Goal: Task Accomplishment & Management: Manage account settings

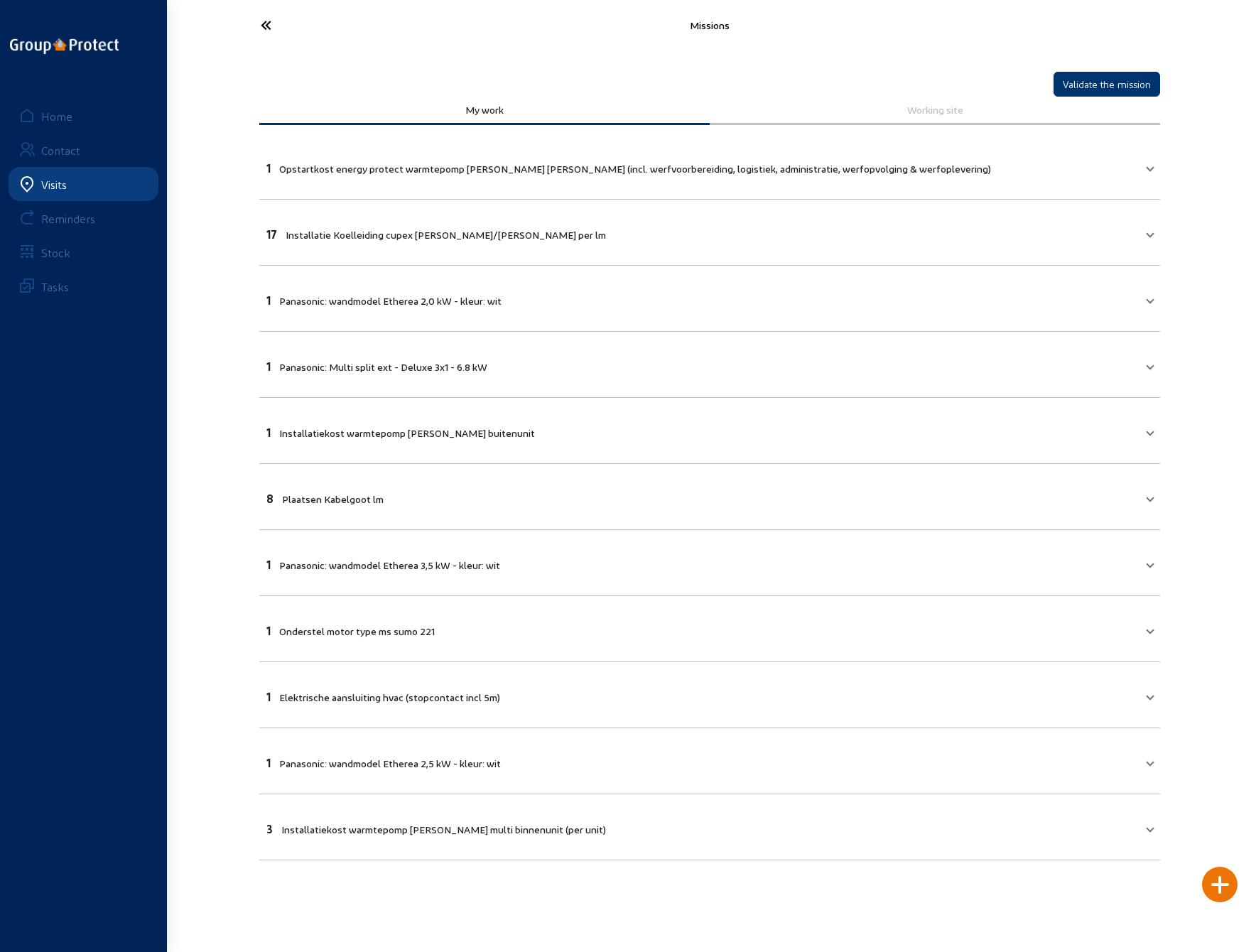
click at [266, 21] on icon at bounding box center [319, 25] width 131 height 25
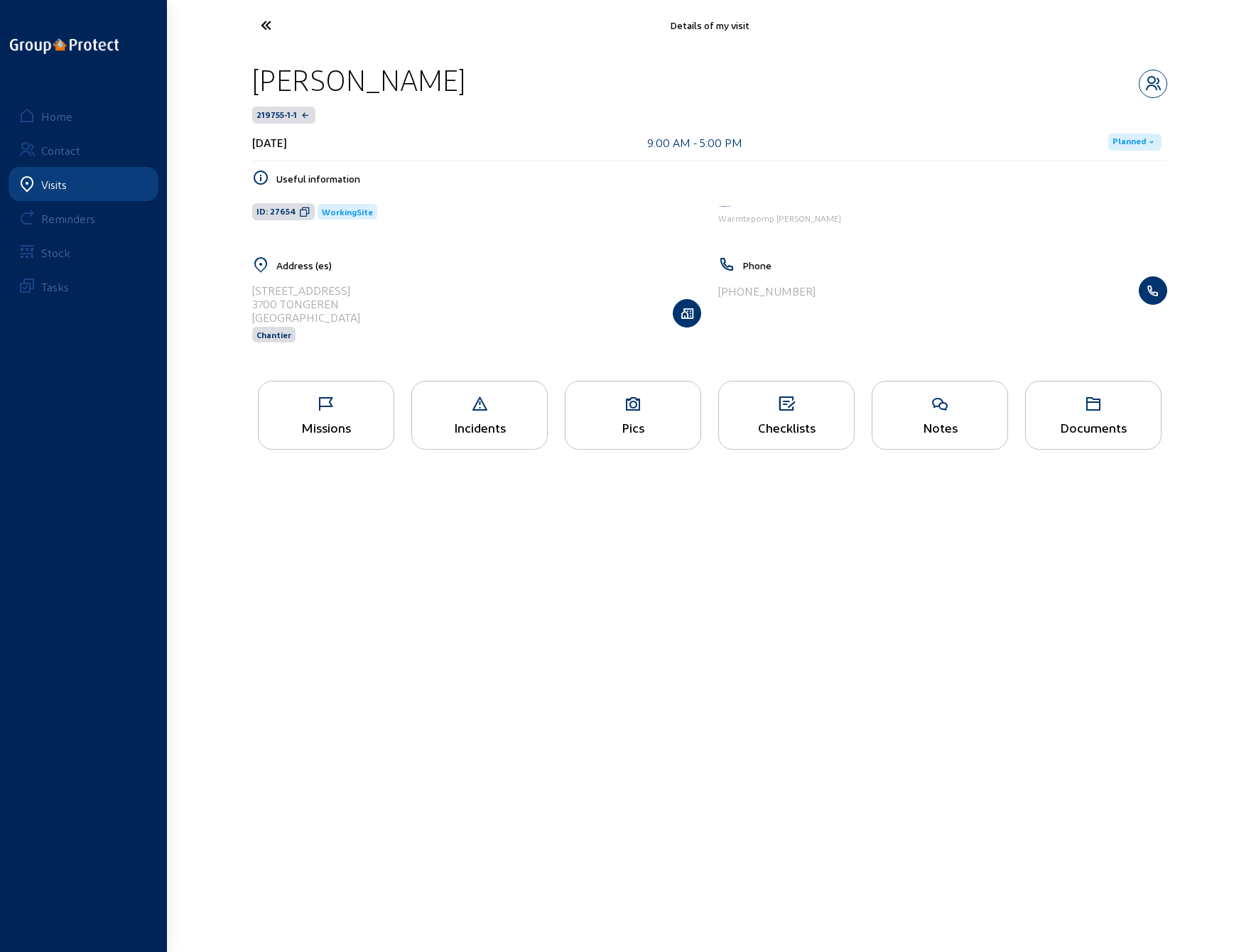
click at [335, 420] on div "Missions" at bounding box center [326, 427] width 135 height 15
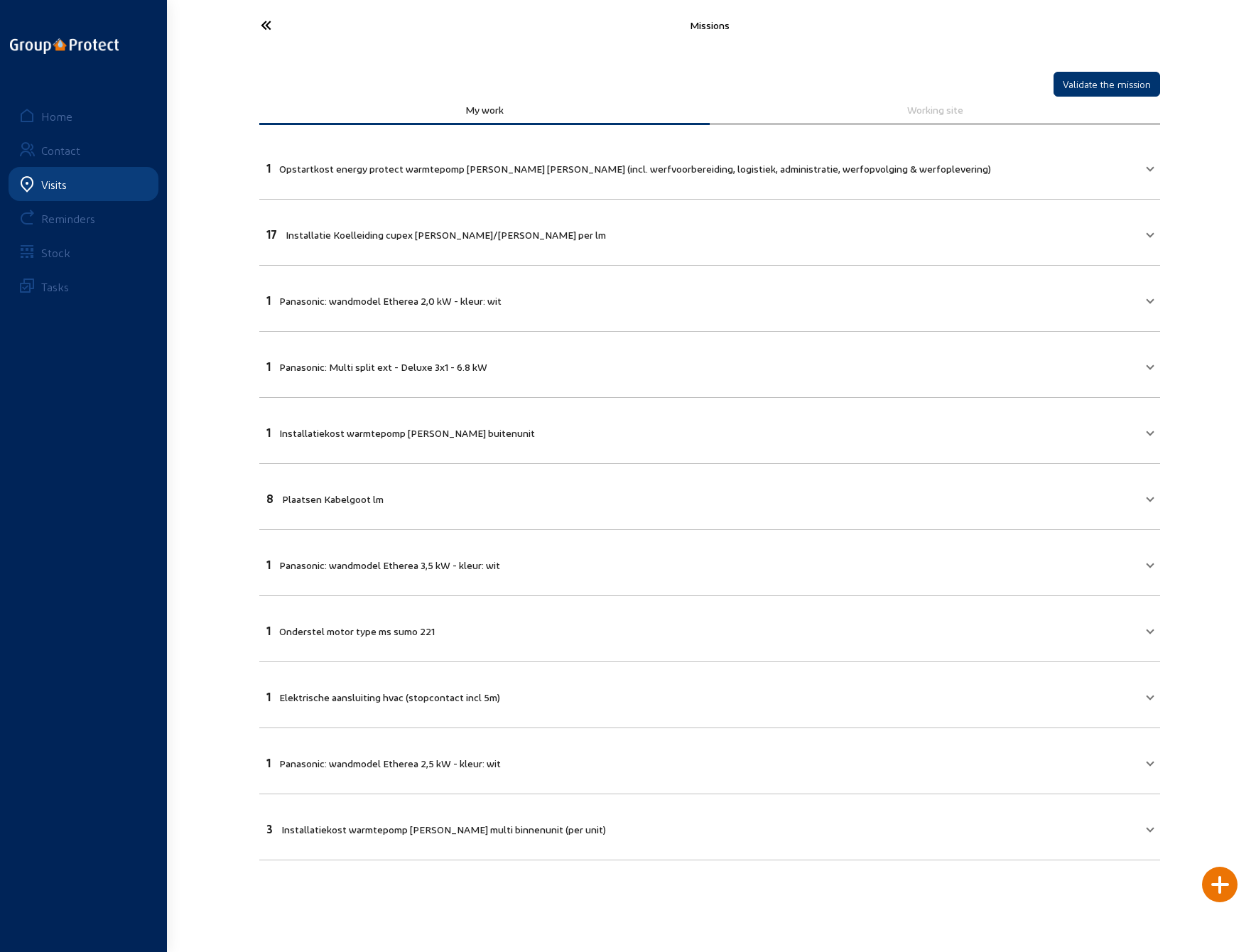
click at [270, 28] on icon at bounding box center [319, 25] width 131 height 25
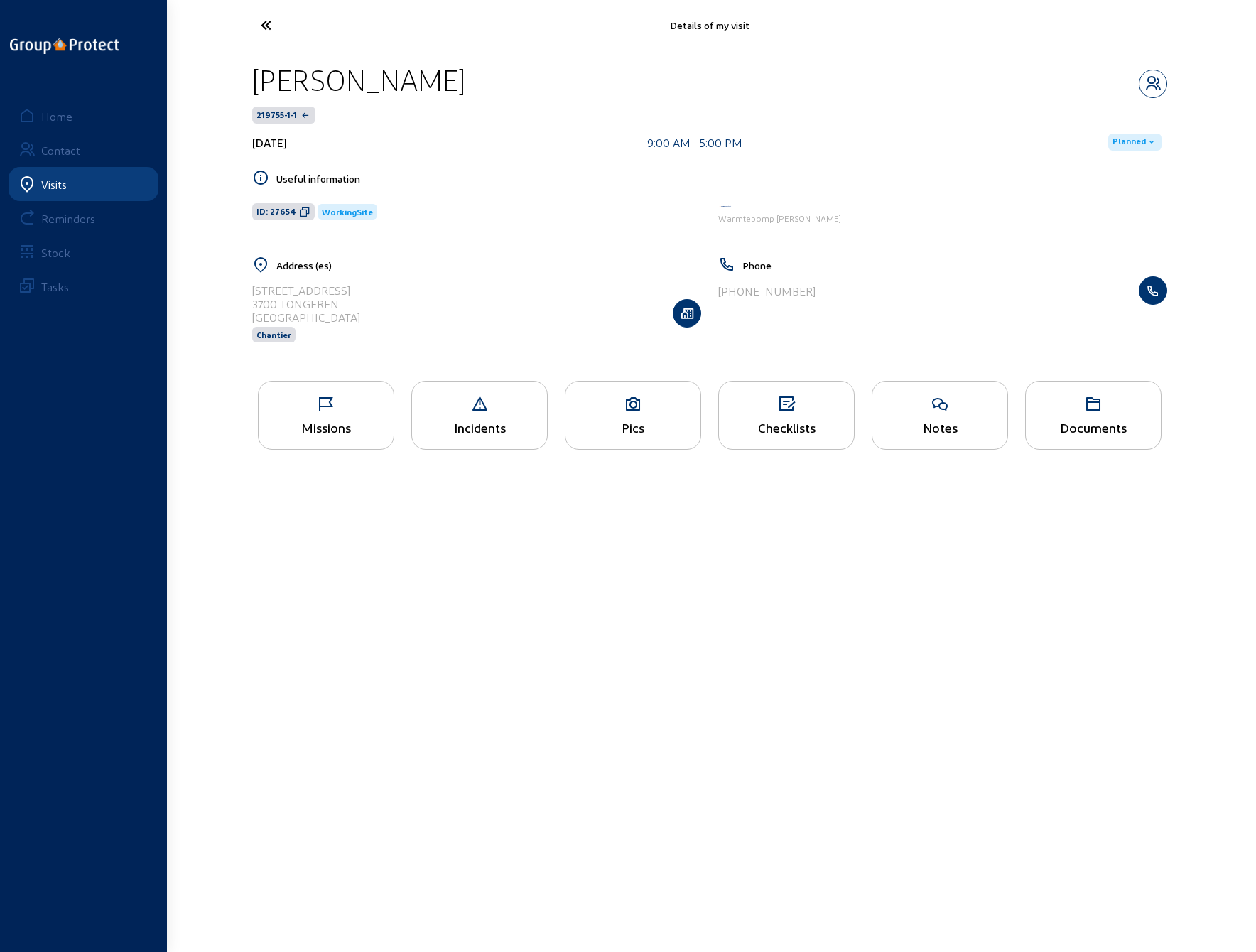
click at [264, 20] on icon at bounding box center [319, 25] width 131 height 25
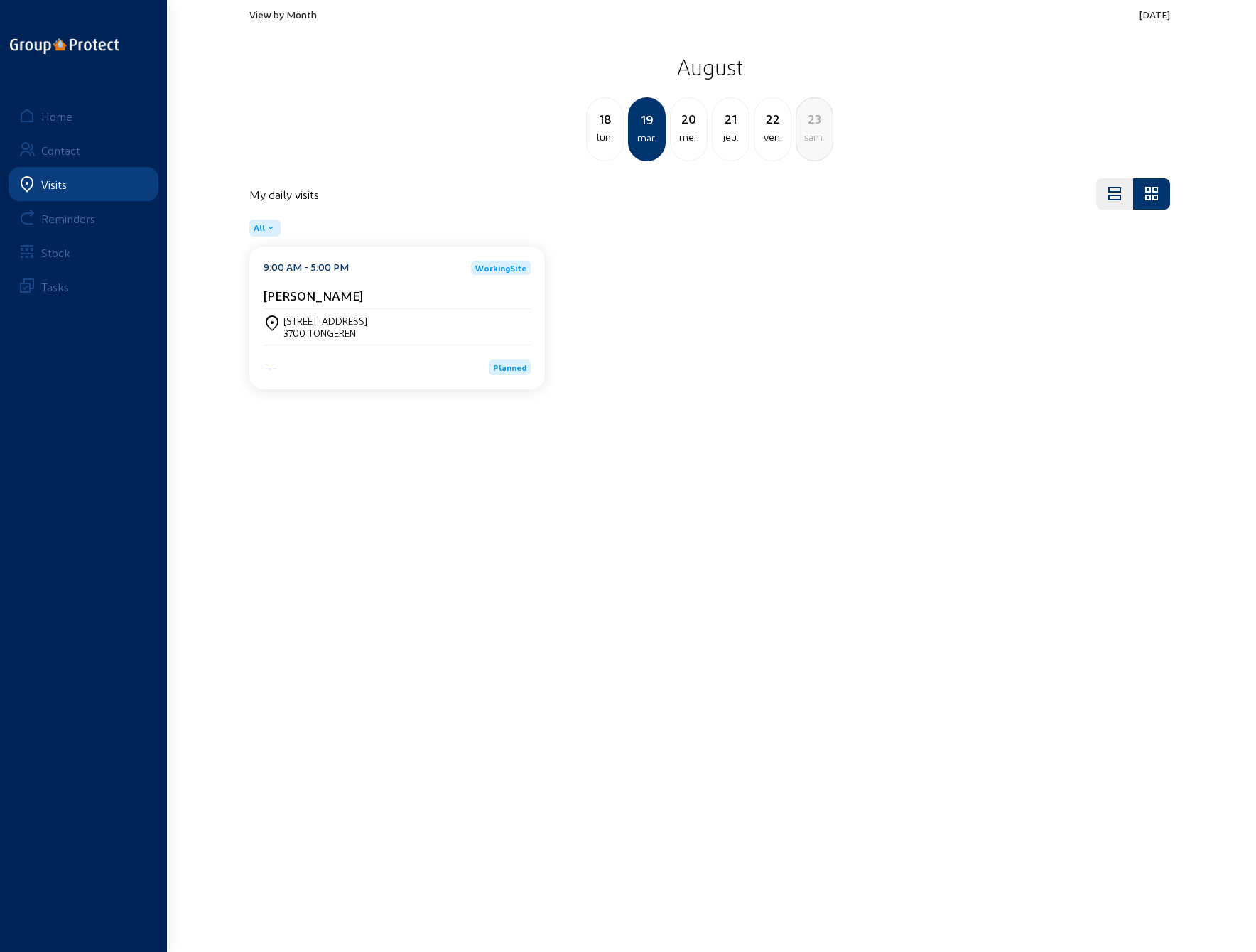
click at [606, 132] on div "lun." at bounding box center [605, 137] width 36 height 17
click at [384, 323] on div "[STREET_ADDRESS] bus 1 -" at bounding box center [341, 320] width 115 height 12
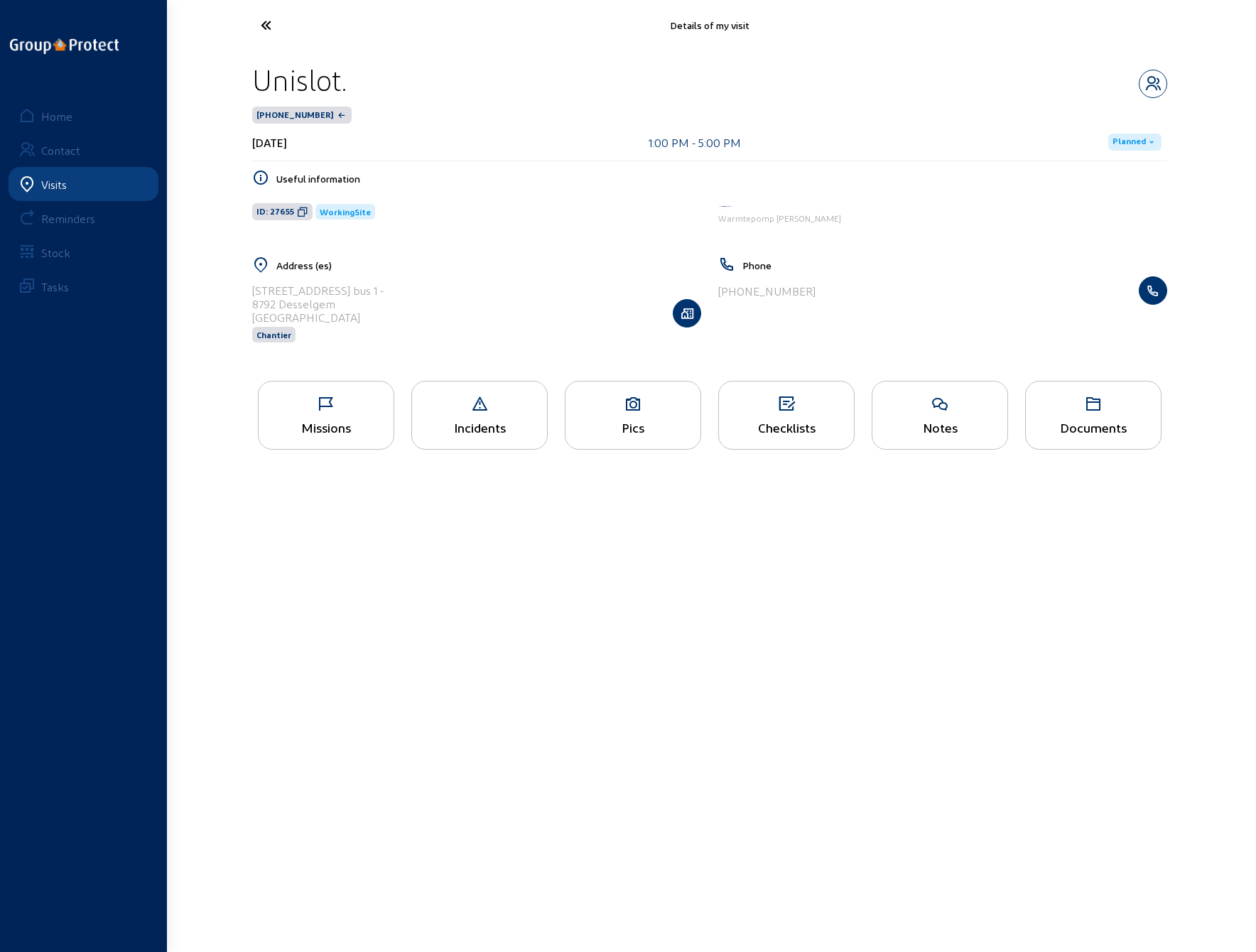
click at [323, 410] on icon at bounding box center [326, 405] width 135 height 17
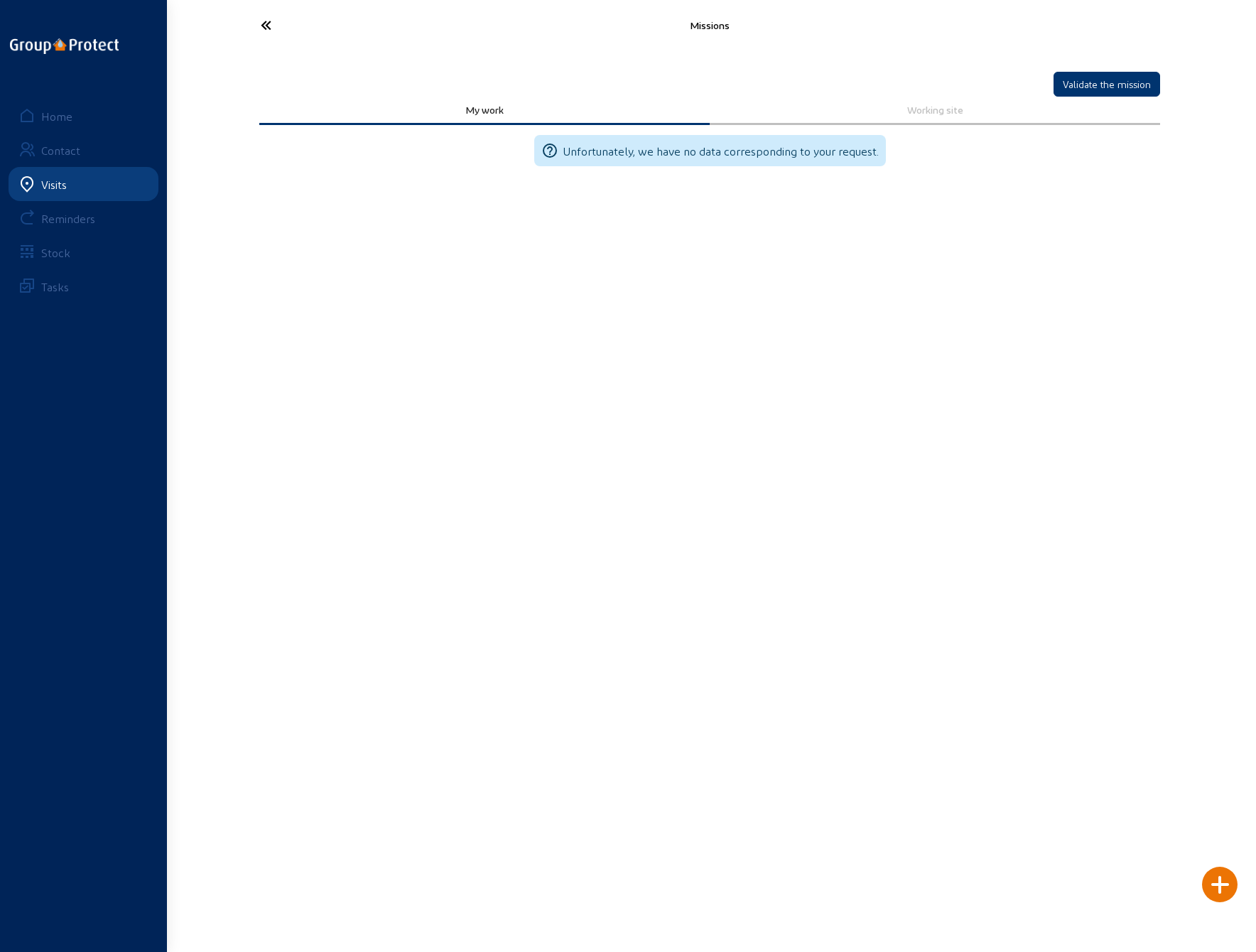
click at [266, 22] on icon at bounding box center [319, 25] width 131 height 25
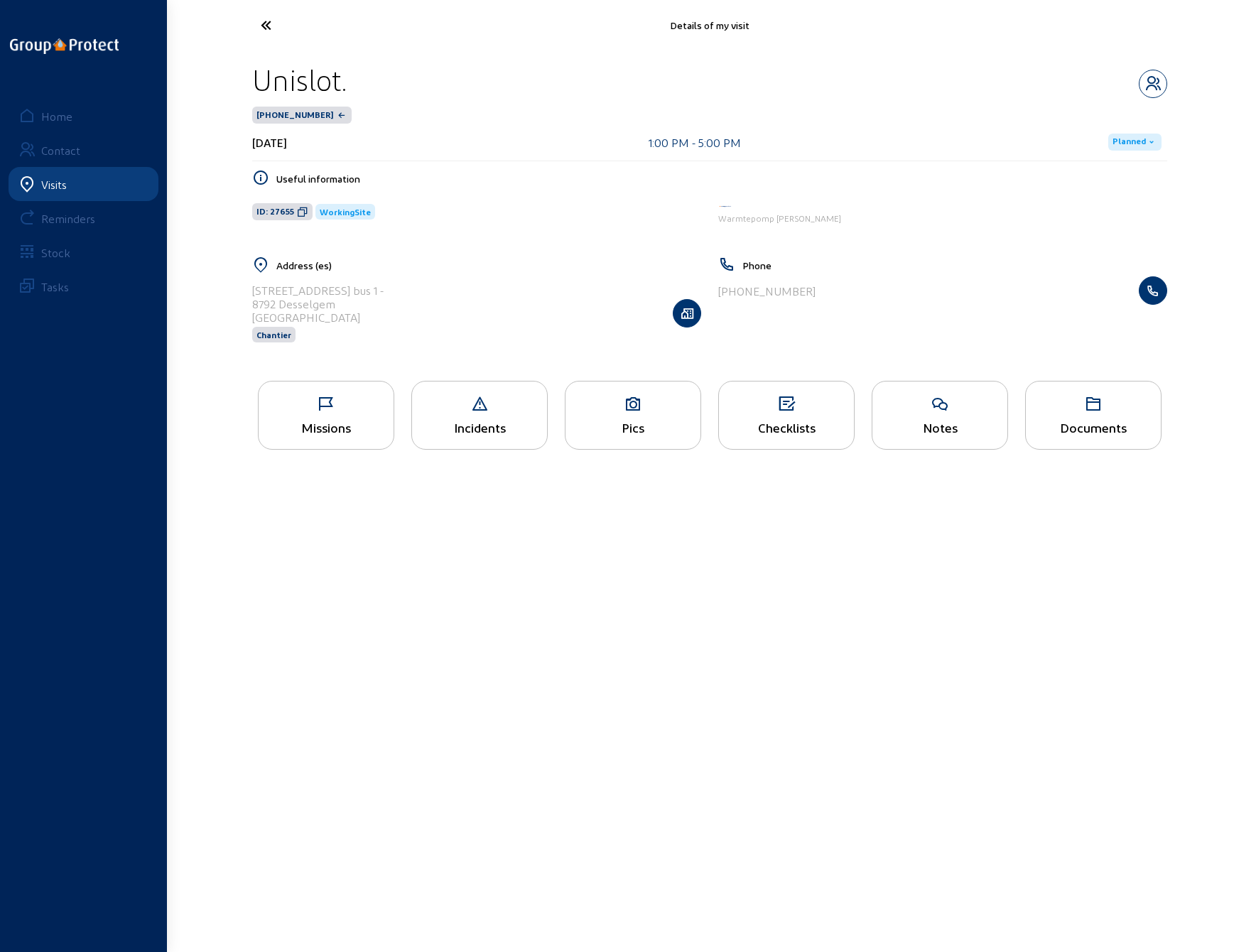
click at [265, 24] on icon at bounding box center [319, 25] width 131 height 25
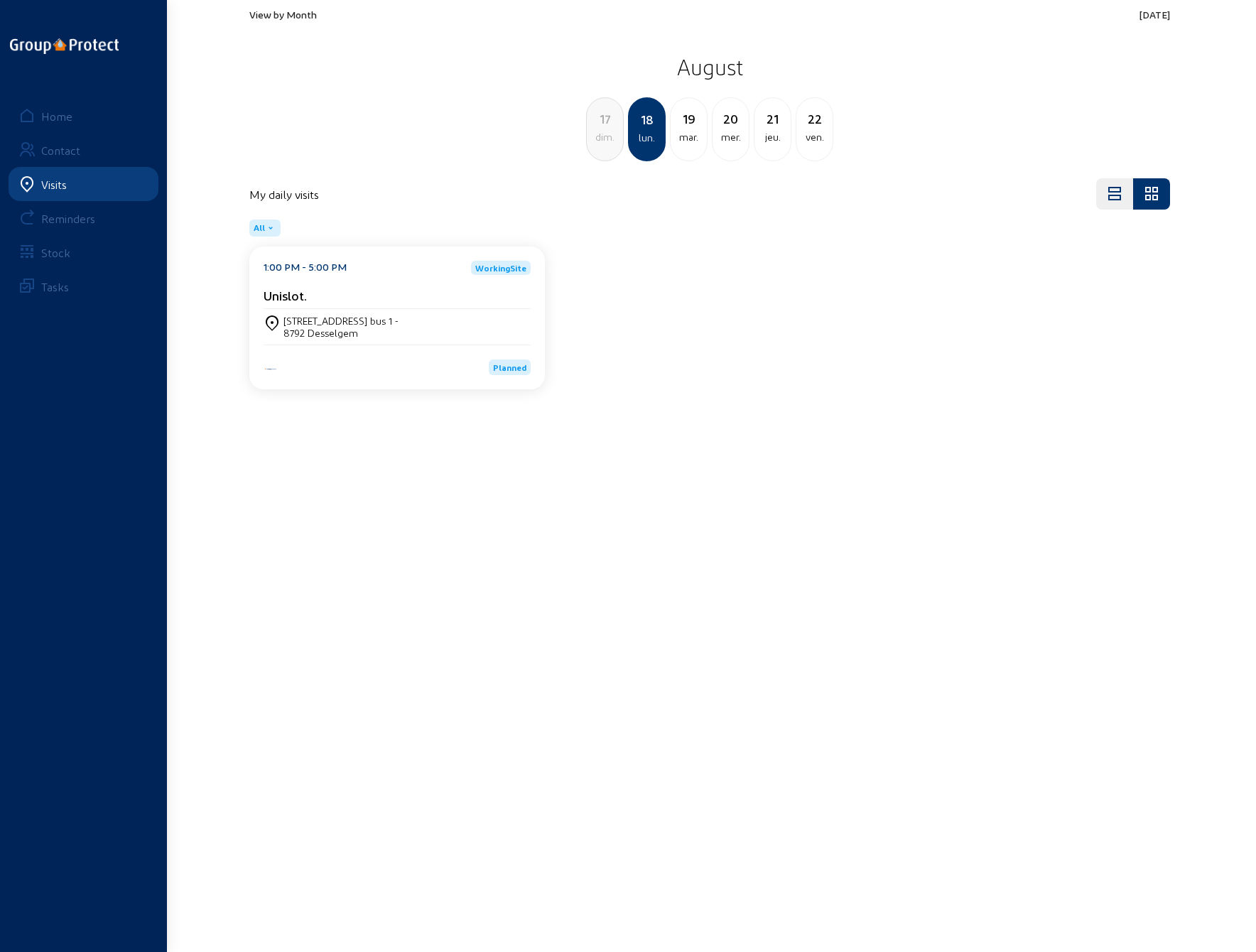
click at [610, 125] on div "17" at bounding box center [605, 119] width 36 height 20
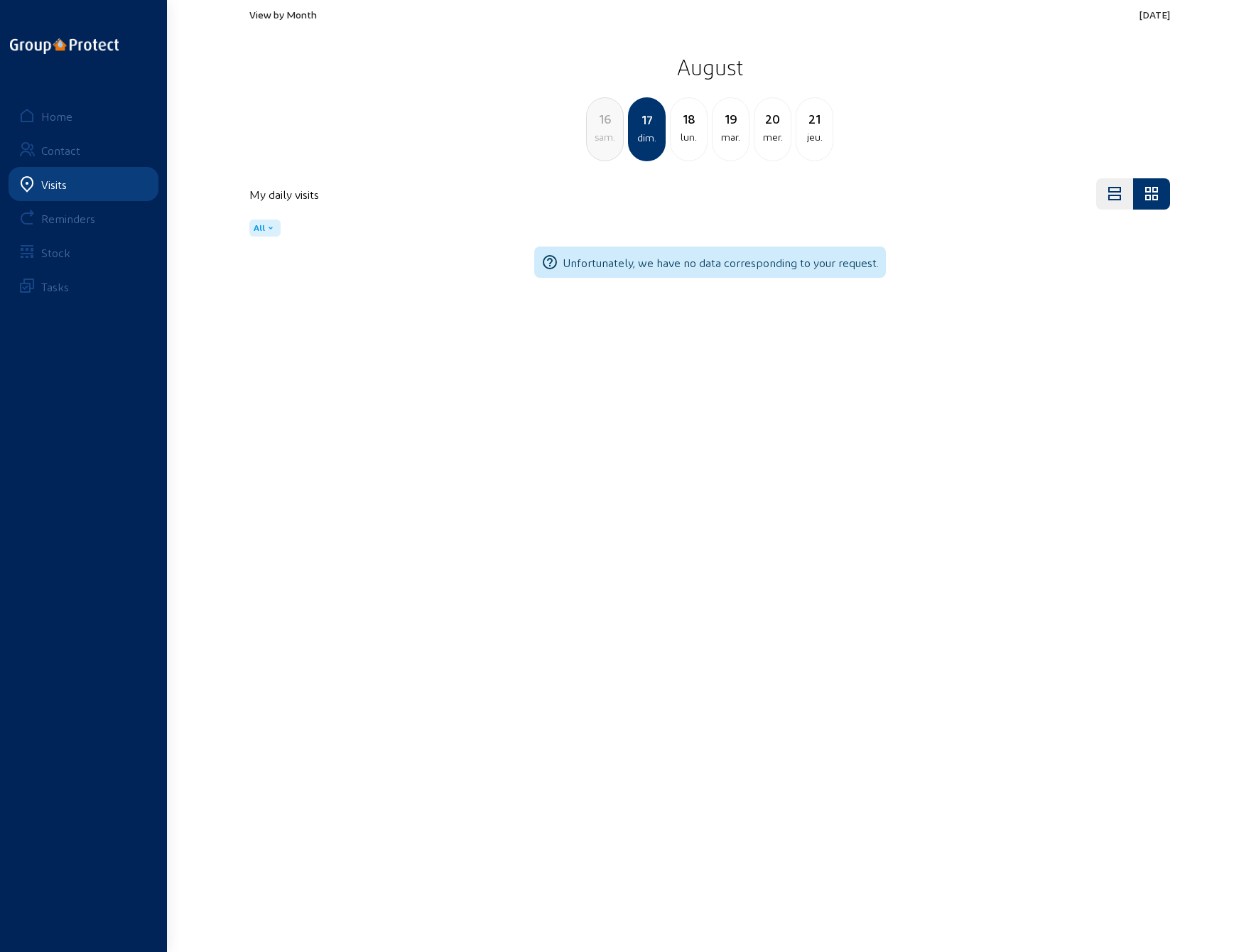
click at [604, 126] on div "16" at bounding box center [605, 119] width 36 height 20
click at [606, 125] on div "15" at bounding box center [605, 119] width 36 height 20
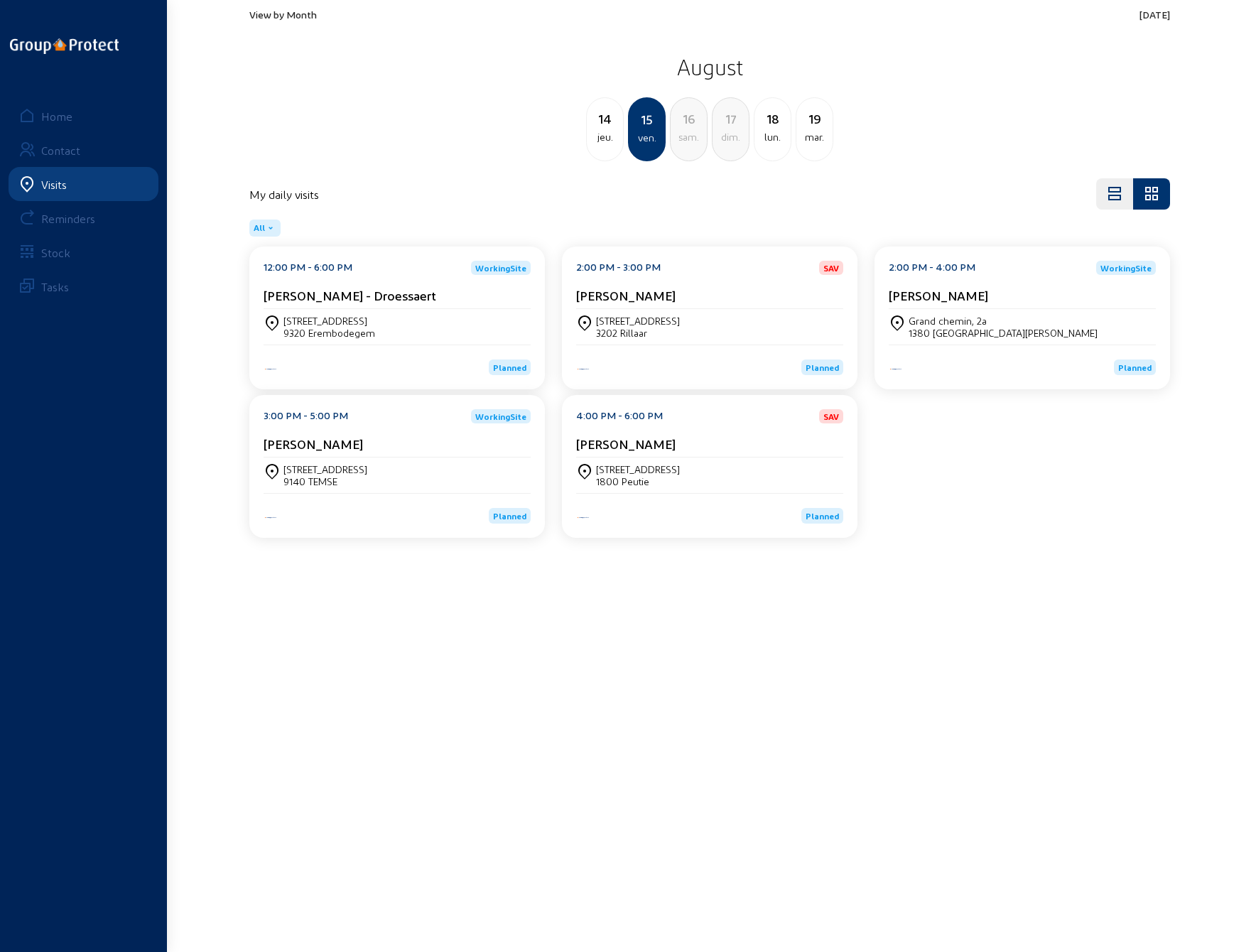
click at [405, 304] on div "[PERSON_NAME] - Droessaert" at bounding box center [397, 299] width 267 height 22
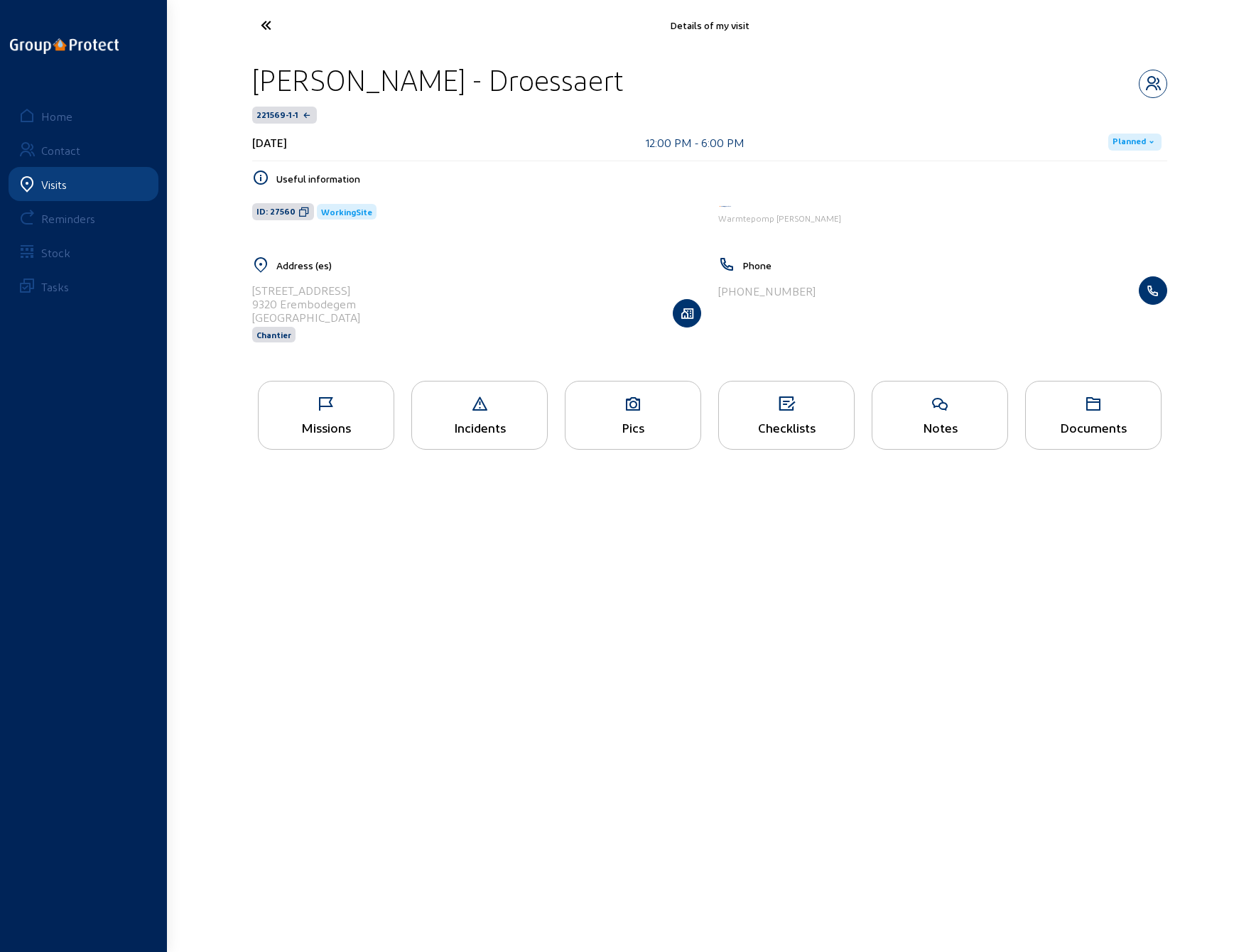
click at [327, 415] on div "Missions" at bounding box center [326, 415] width 136 height 69
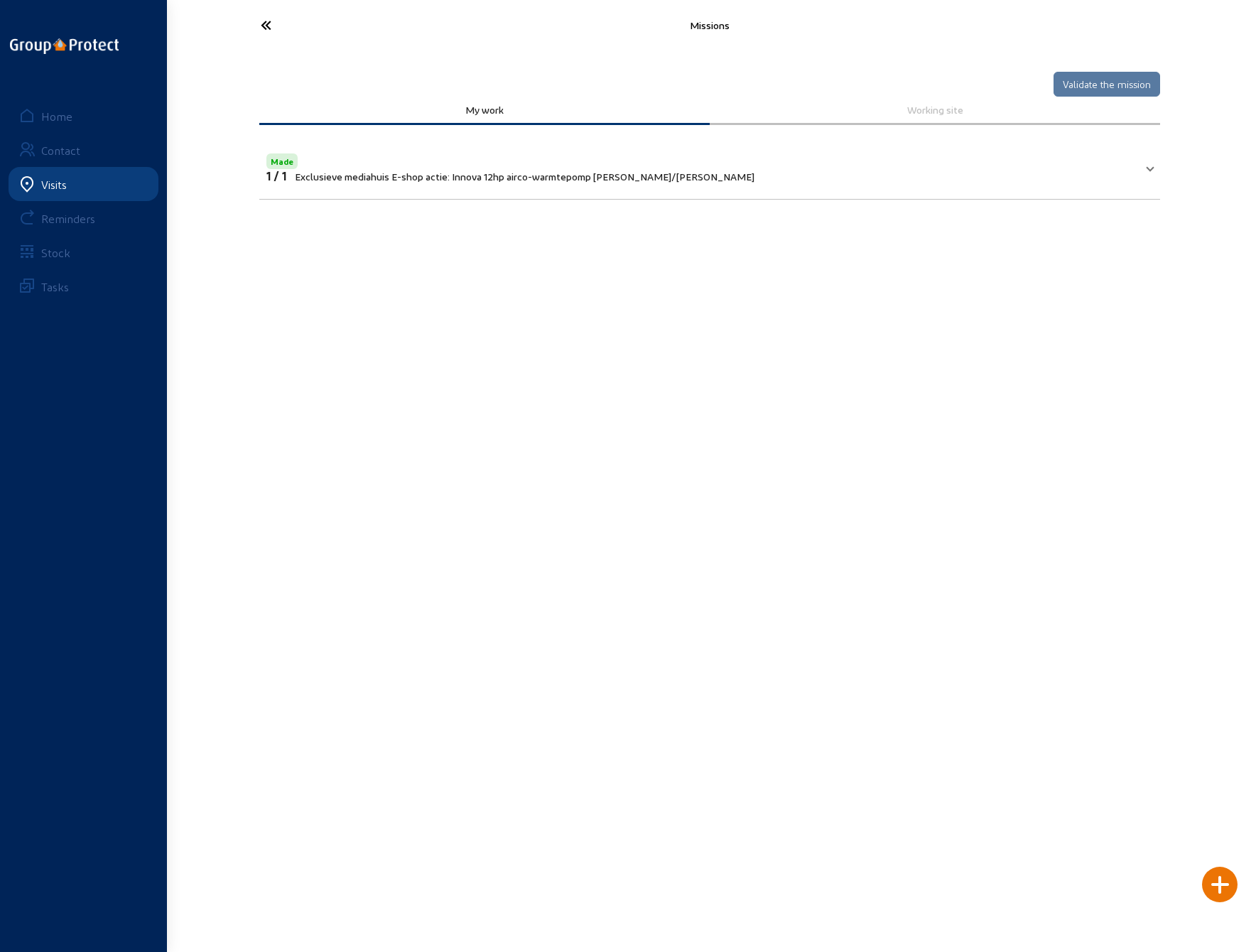
click at [265, 24] on icon at bounding box center [319, 25] width 131 height 25
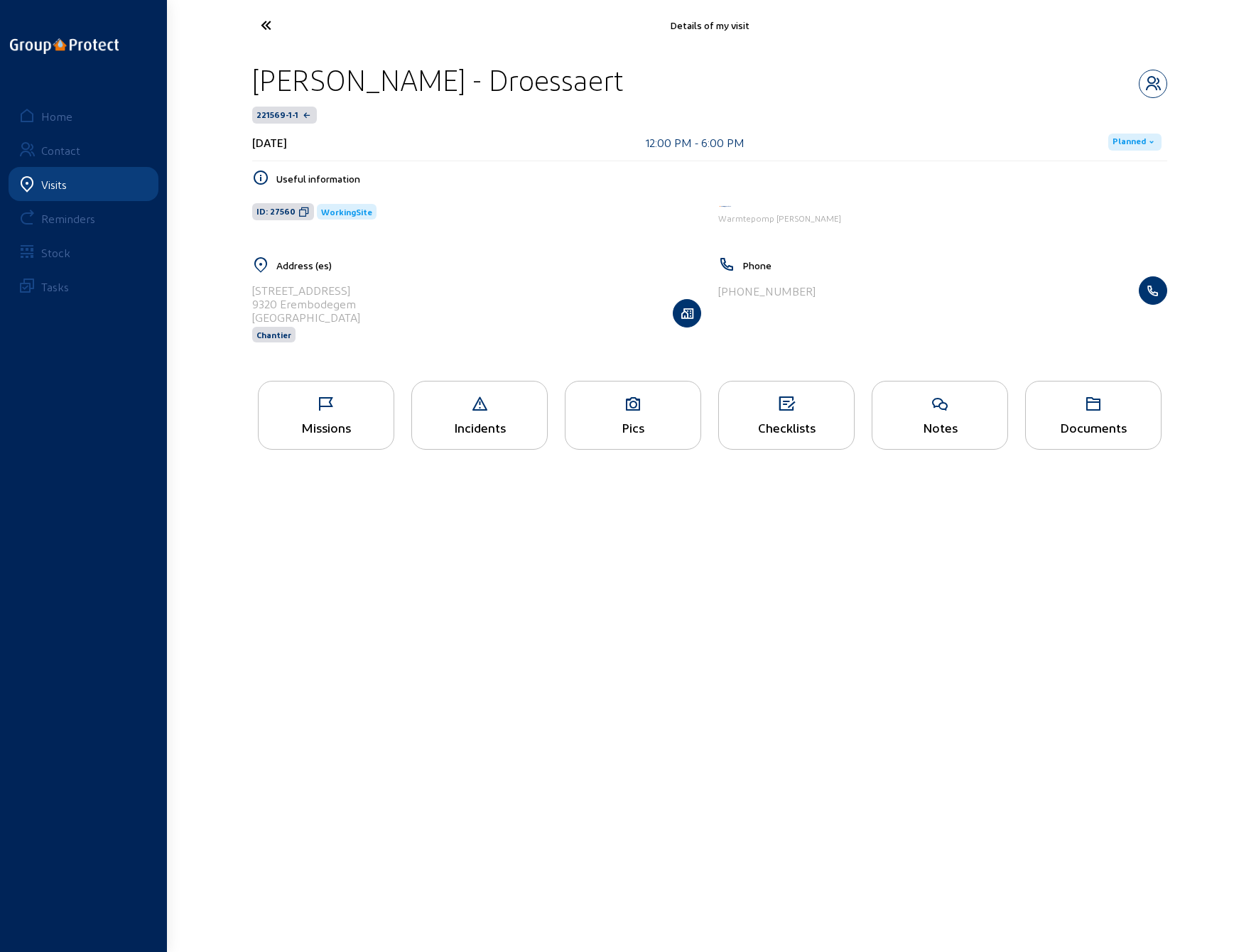
click at [265, 23] on icon at bounding box center [319, 25] width 131 height 25
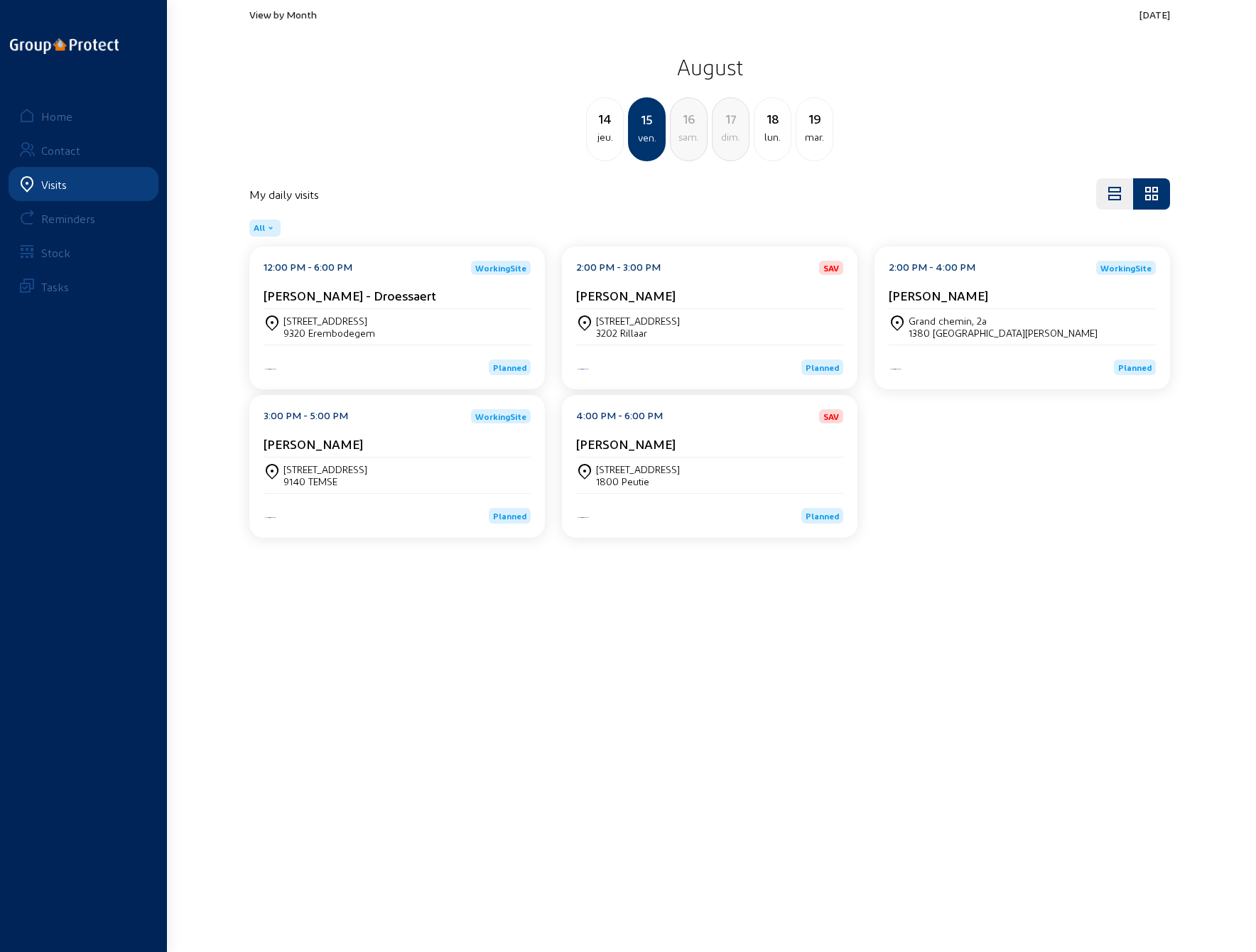
click at [667, 309] on div "[STREET_ADDRESS]" at bounding box center [710, 326] width 267 height 35
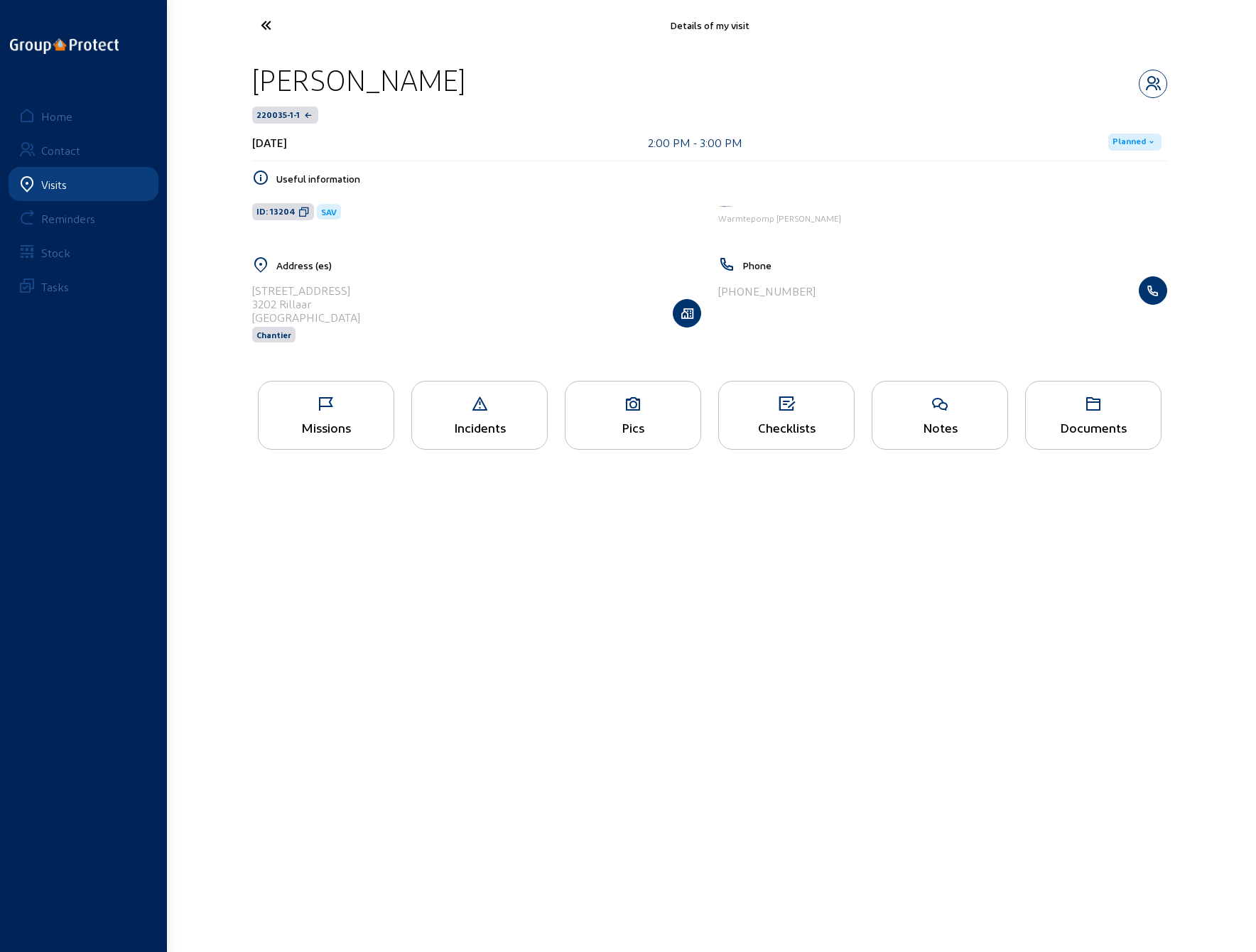
click at [322, 402] on icon at bounding box center [326, 405] width 135 height 17
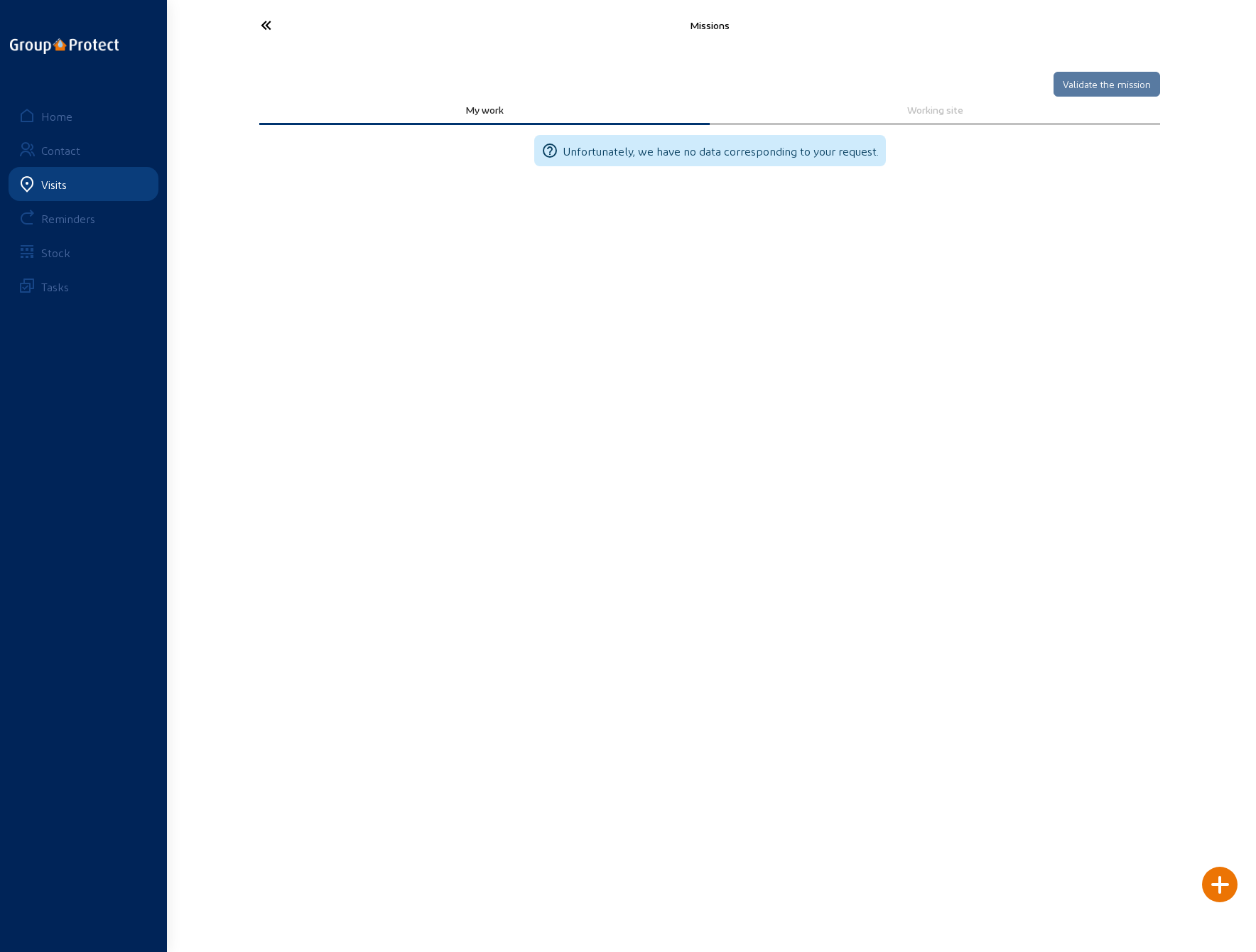
click at [266, 16] on icon at bounding box center [319, 25] width 131 height 25
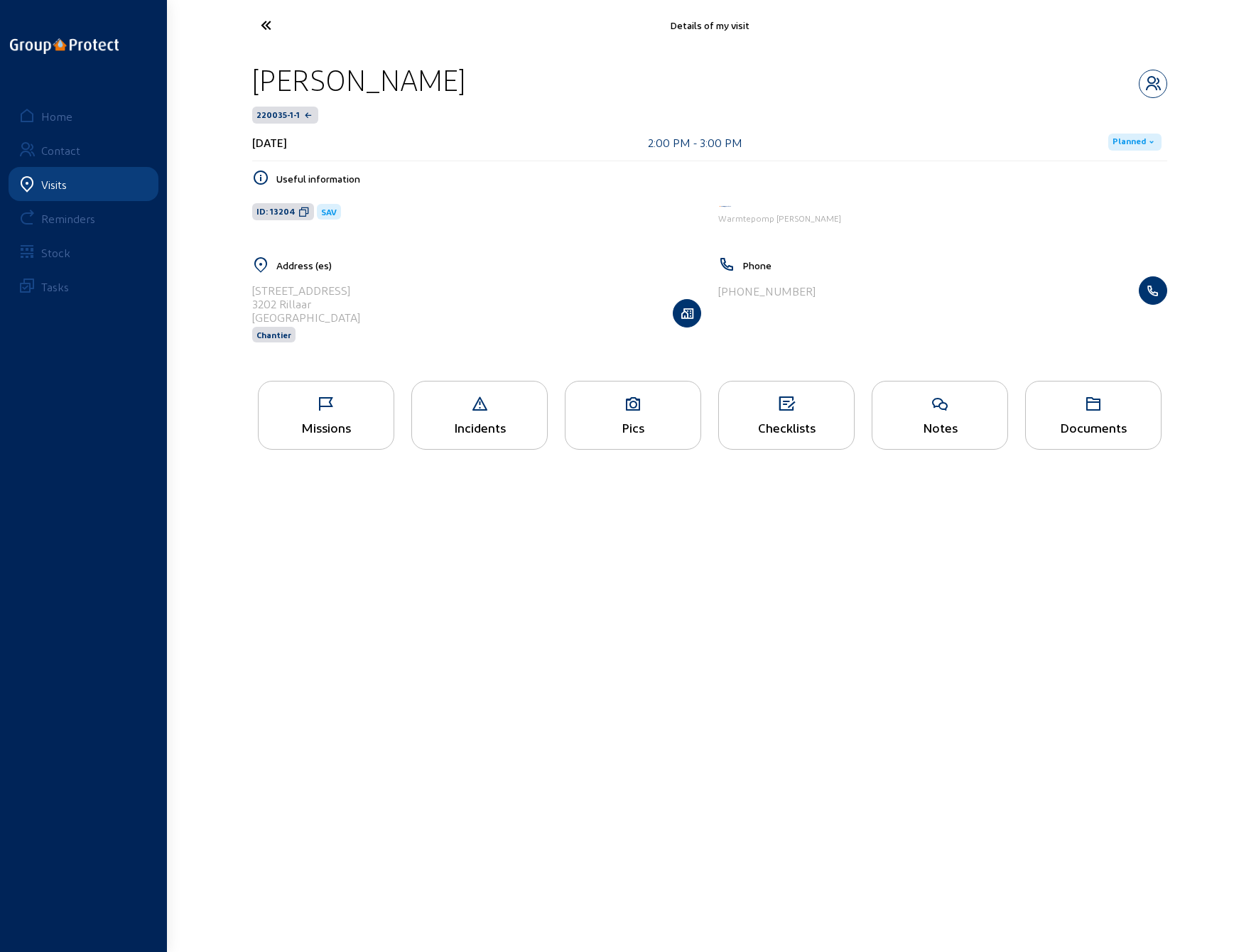
click at [317, 411] on div "Missions" at bounding box center [326, 415] width 136 height 69
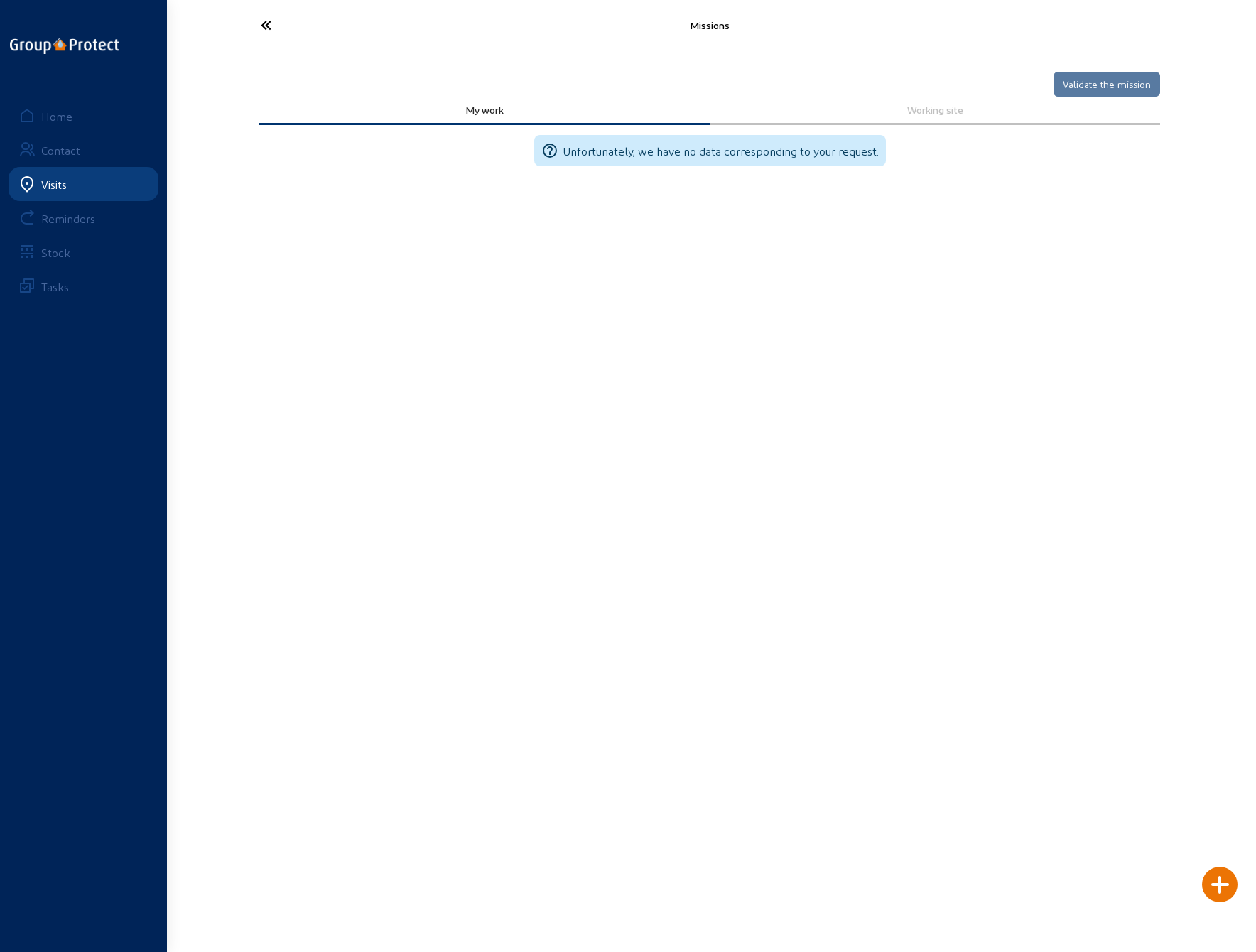
click at [1221, 889] on div at bounding box center [1220, 884] width 35 height 35
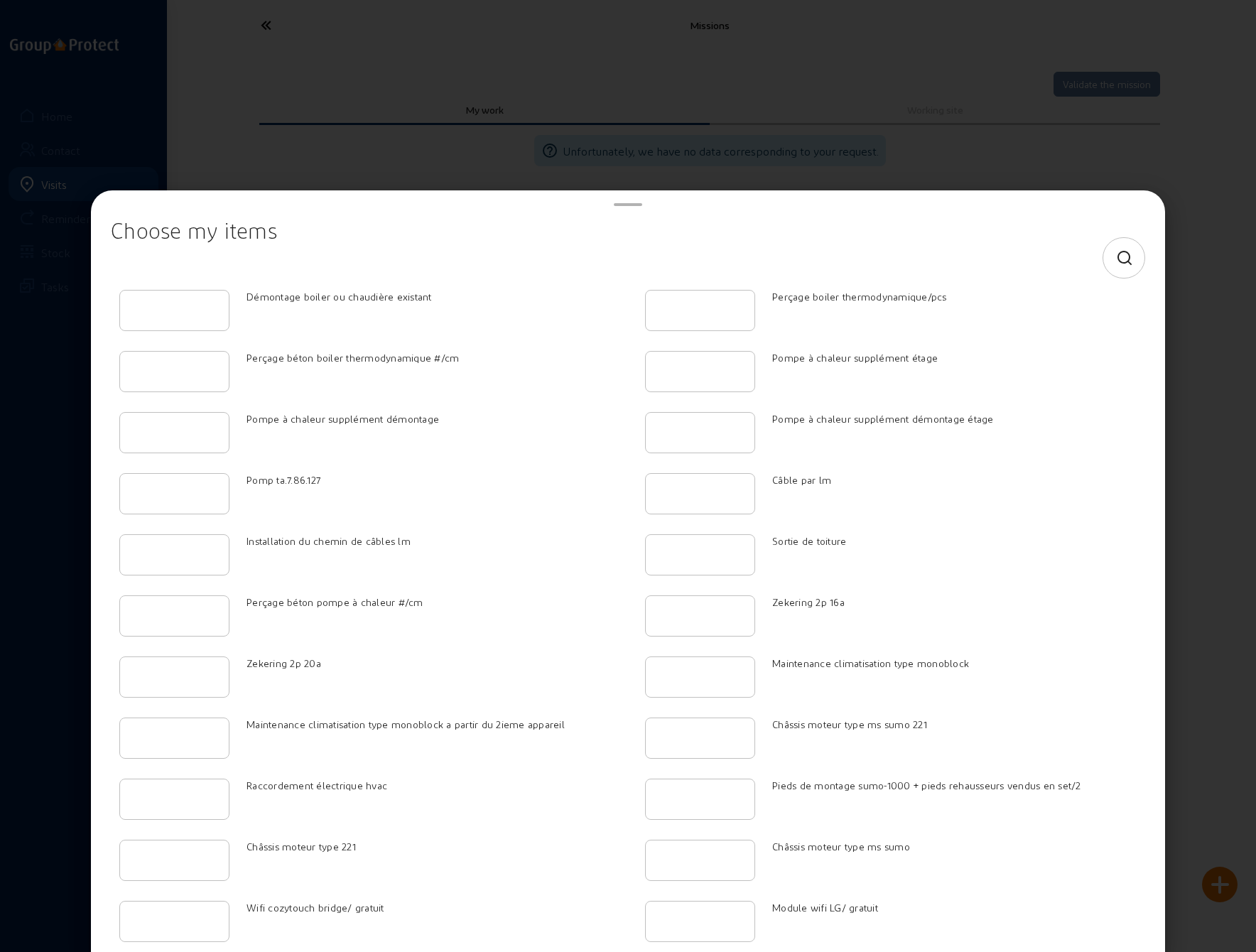
click at [1116, 257] on icon at bounding box center [1125, 259] width 18 height 17
click at [180, 259] on input at bounding box center [615, 258] width 985 height 17
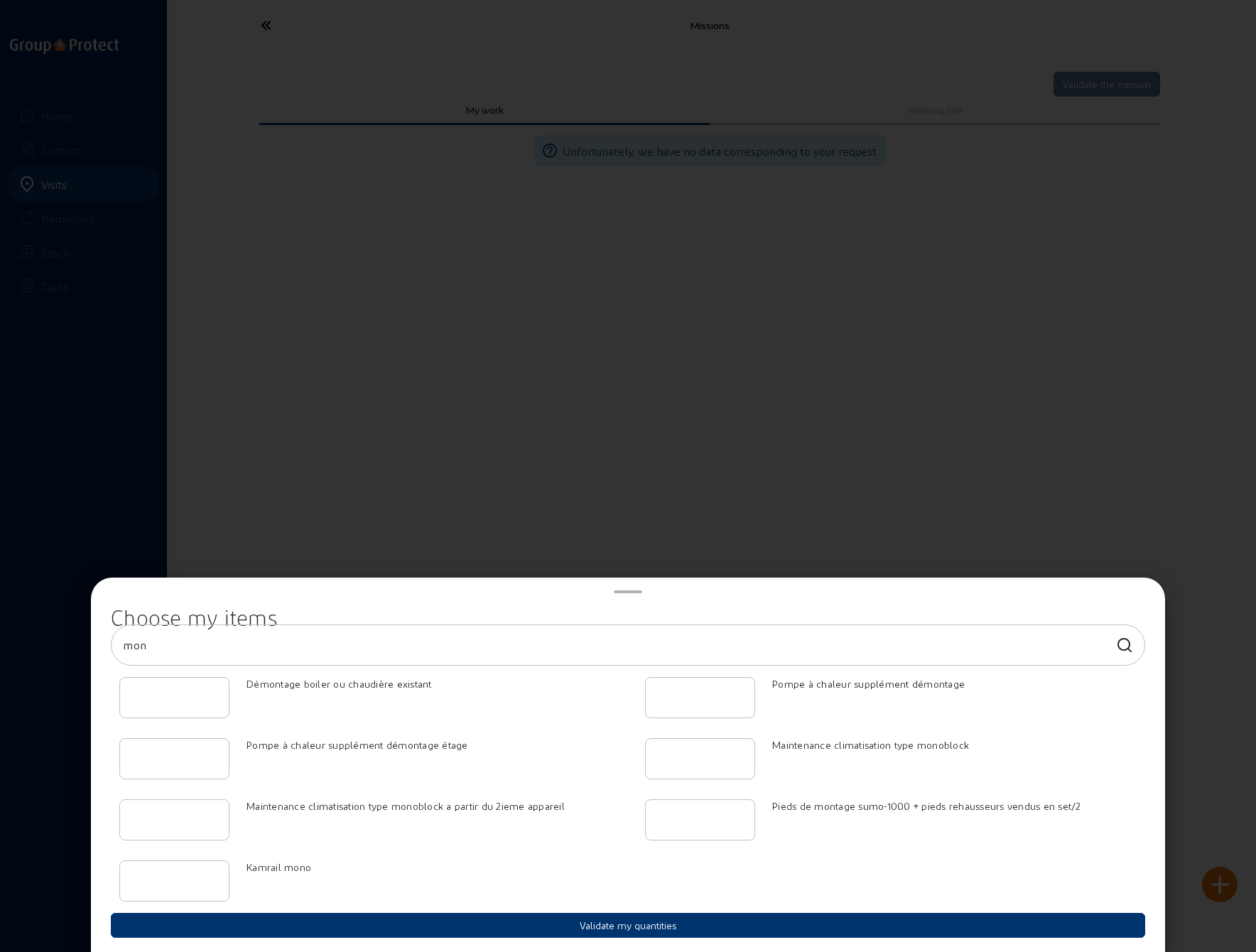
type input "mono"
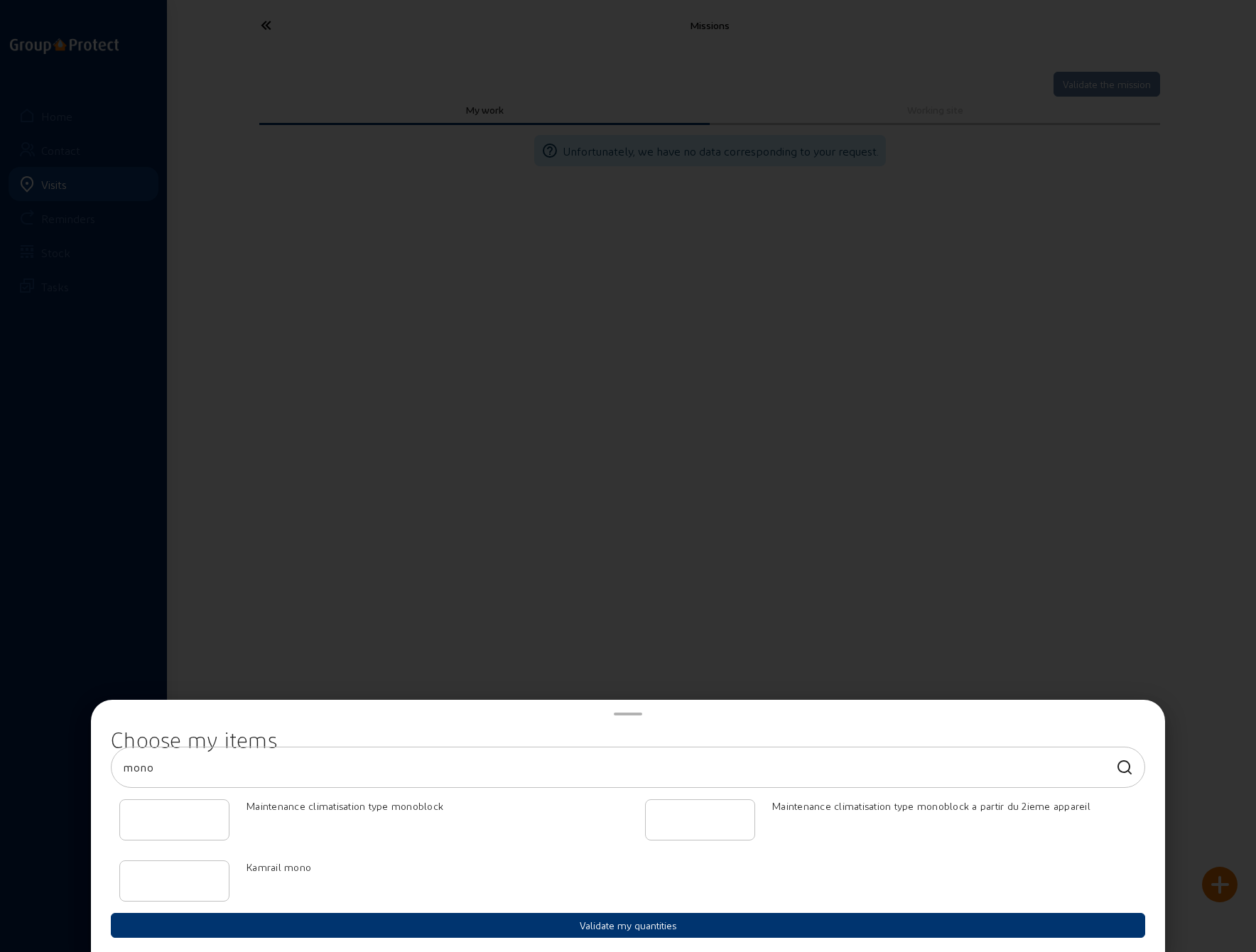
drag, startPoint x: 151, startPoint y: 775, endPoint x: 116, endPoint y: 777, distance: 35.1
click at [116, 777] on div "mono" at bounding box center [628, 767] width 1035 height 41
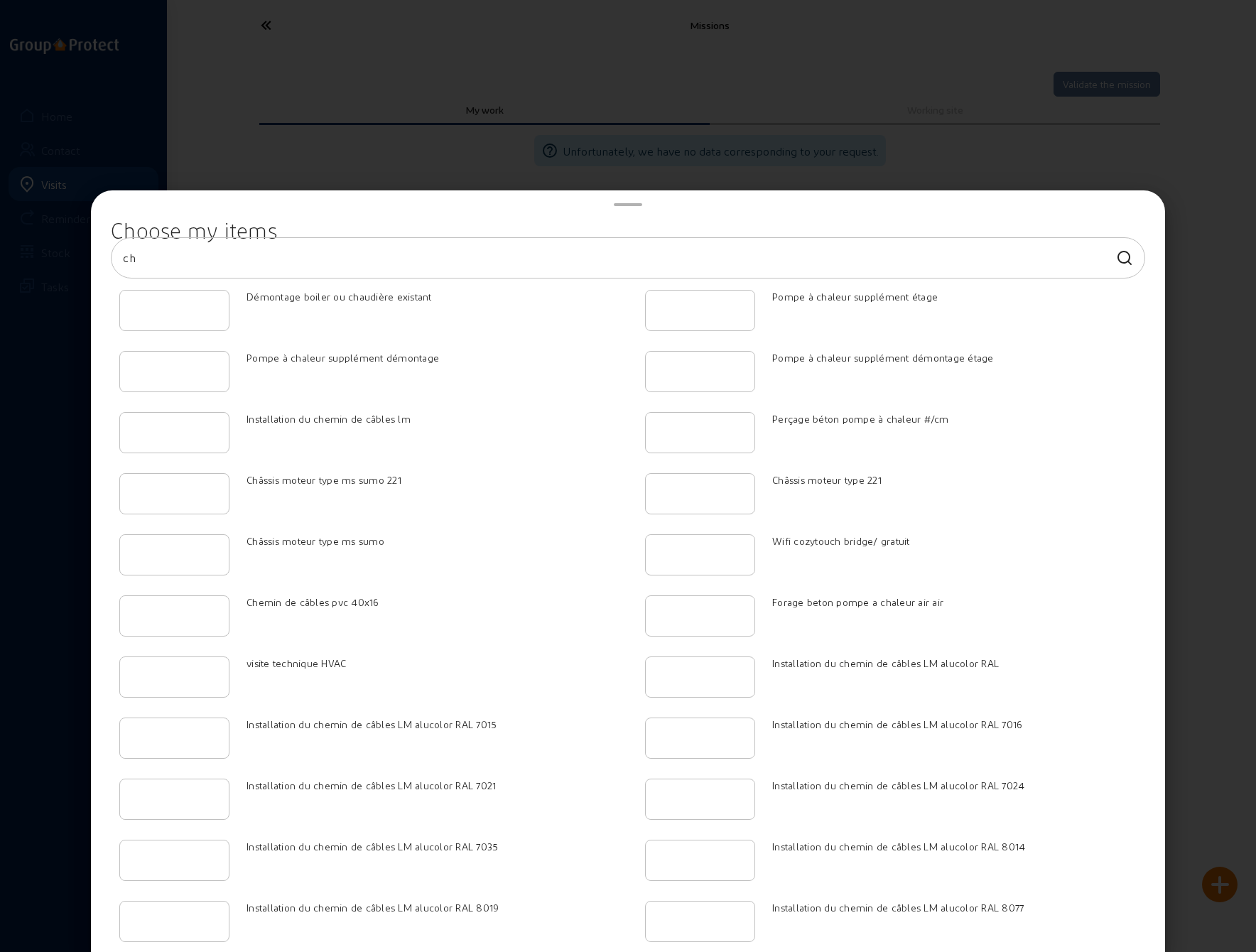
type input "c"
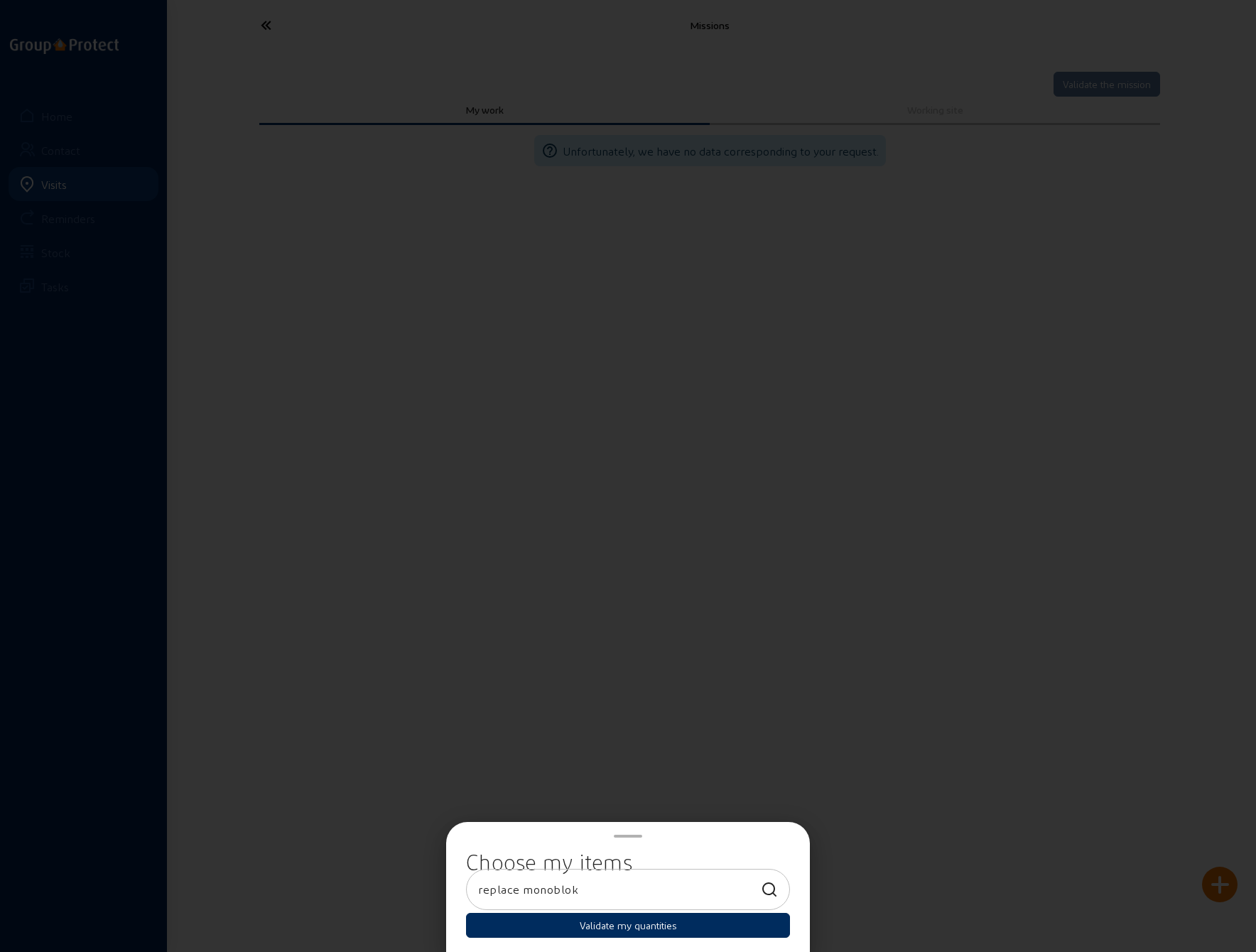
type input "replace monoblok"
click at [595, 927] on button "Validate my quantities" at bounding box center [628, 925] width 324 height 25
click at [607, 928] on button "Validate my quantities" at bounding box center [628, 925] width 324 height 25
click at [618, 891] on input "replace monoblok" at bounding box center [615, 889] width 275 height 17
type input "r"
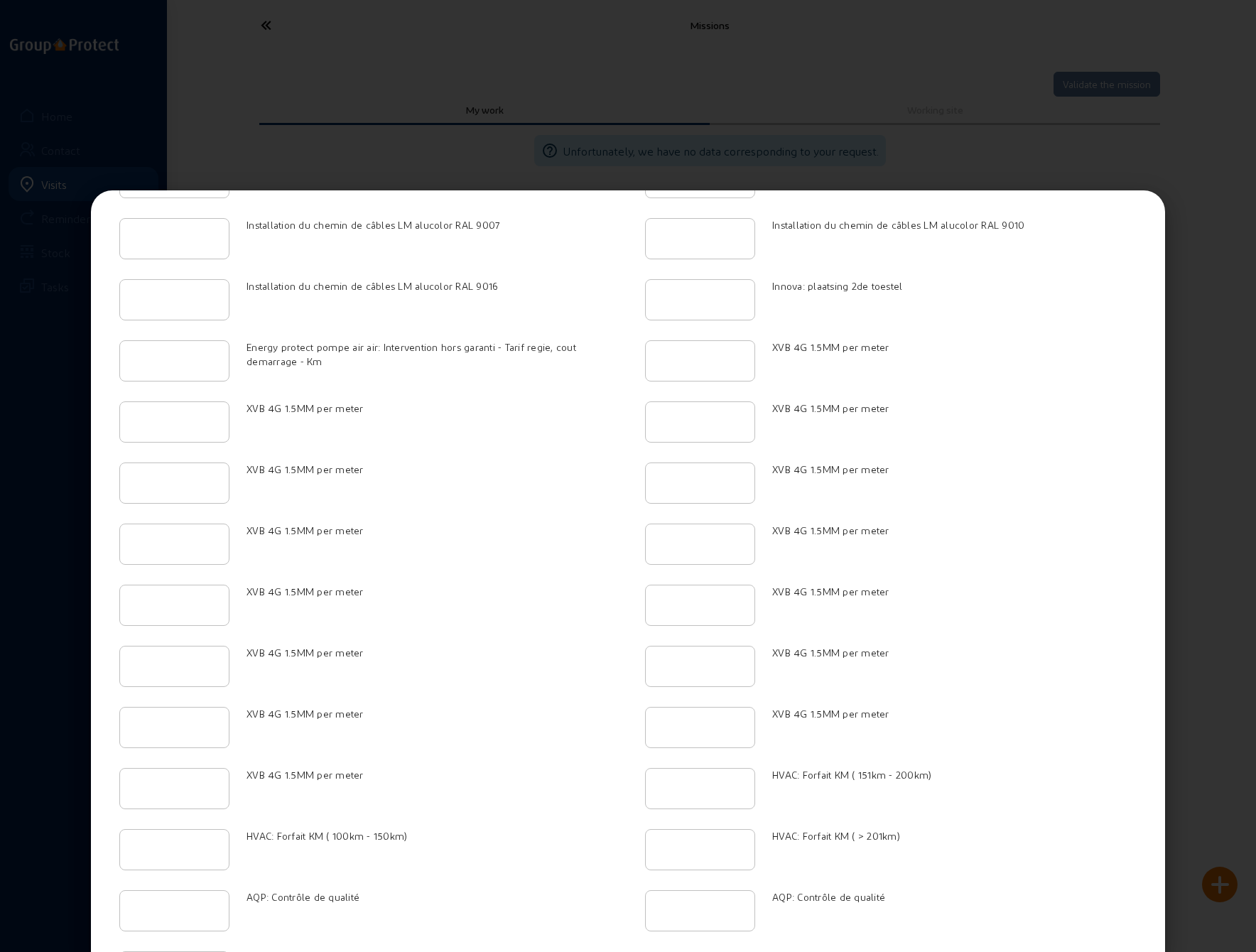
scroll to position [2024, 0]
click at [536, 163] on div at bounding box center [628, 476] width 1256 height 952
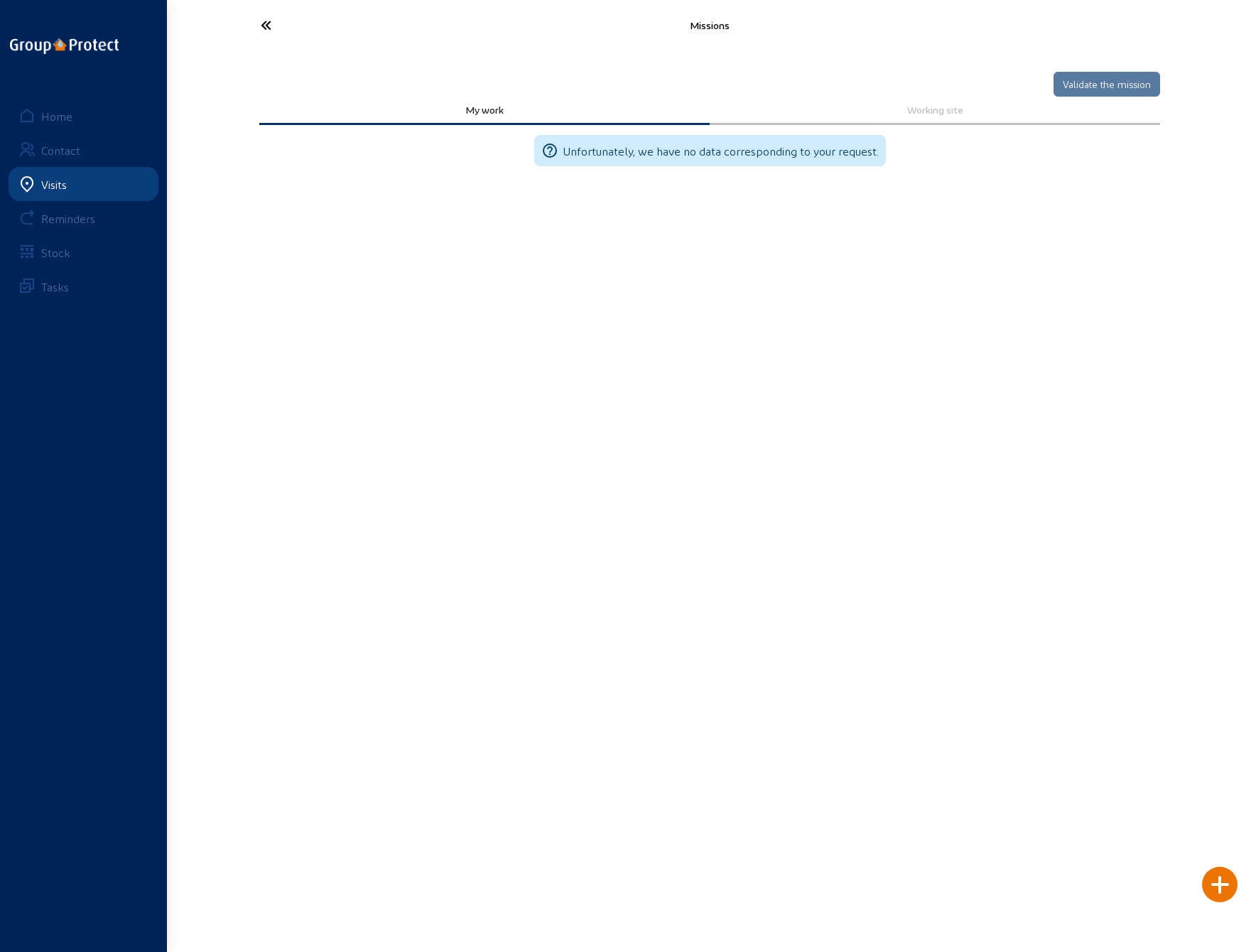
click at [264, 20] on icon at bounding box center [319, 25] width 131 height 25
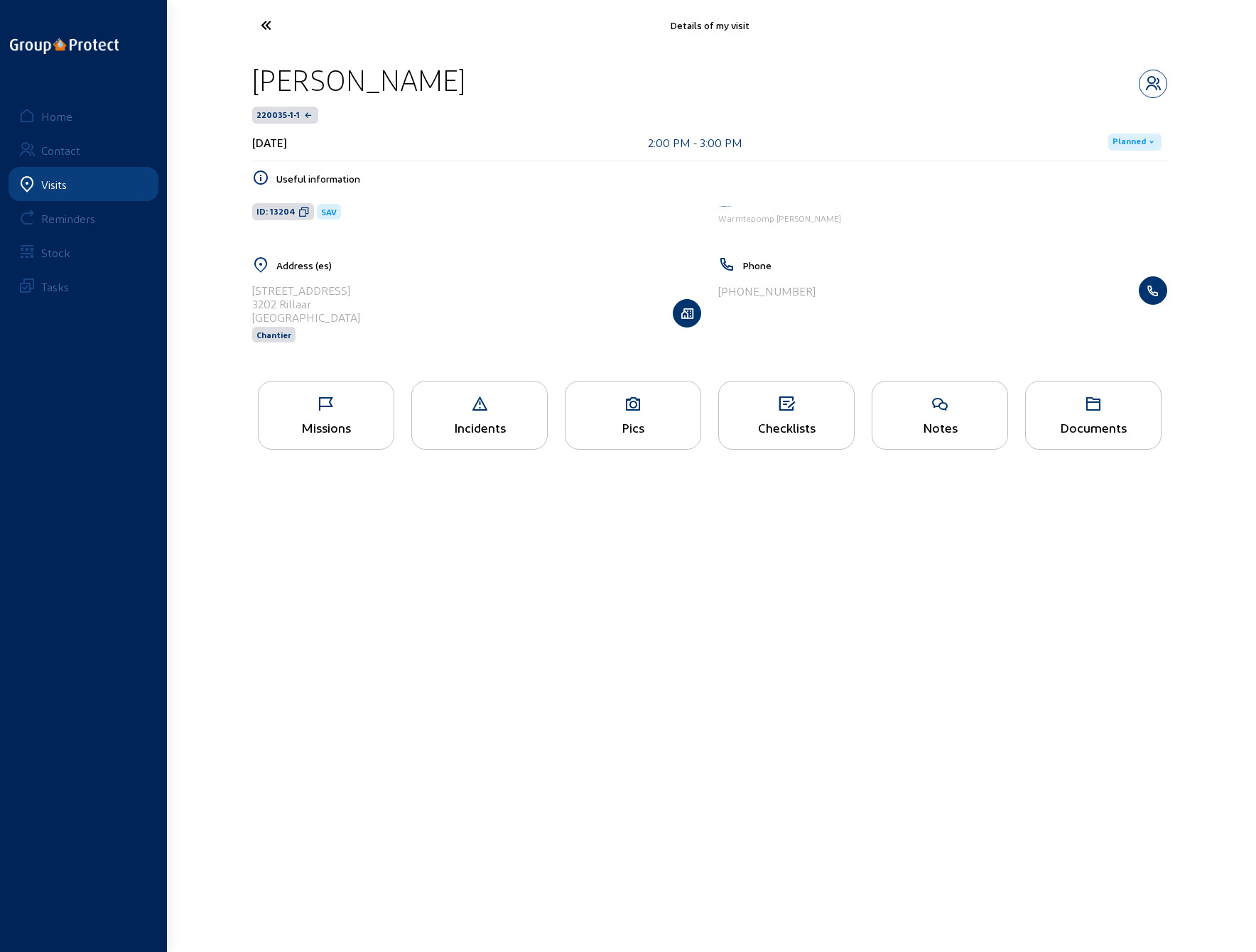
click at [265, 25] on icon at bounding box center [319, 25] width 131 height 25
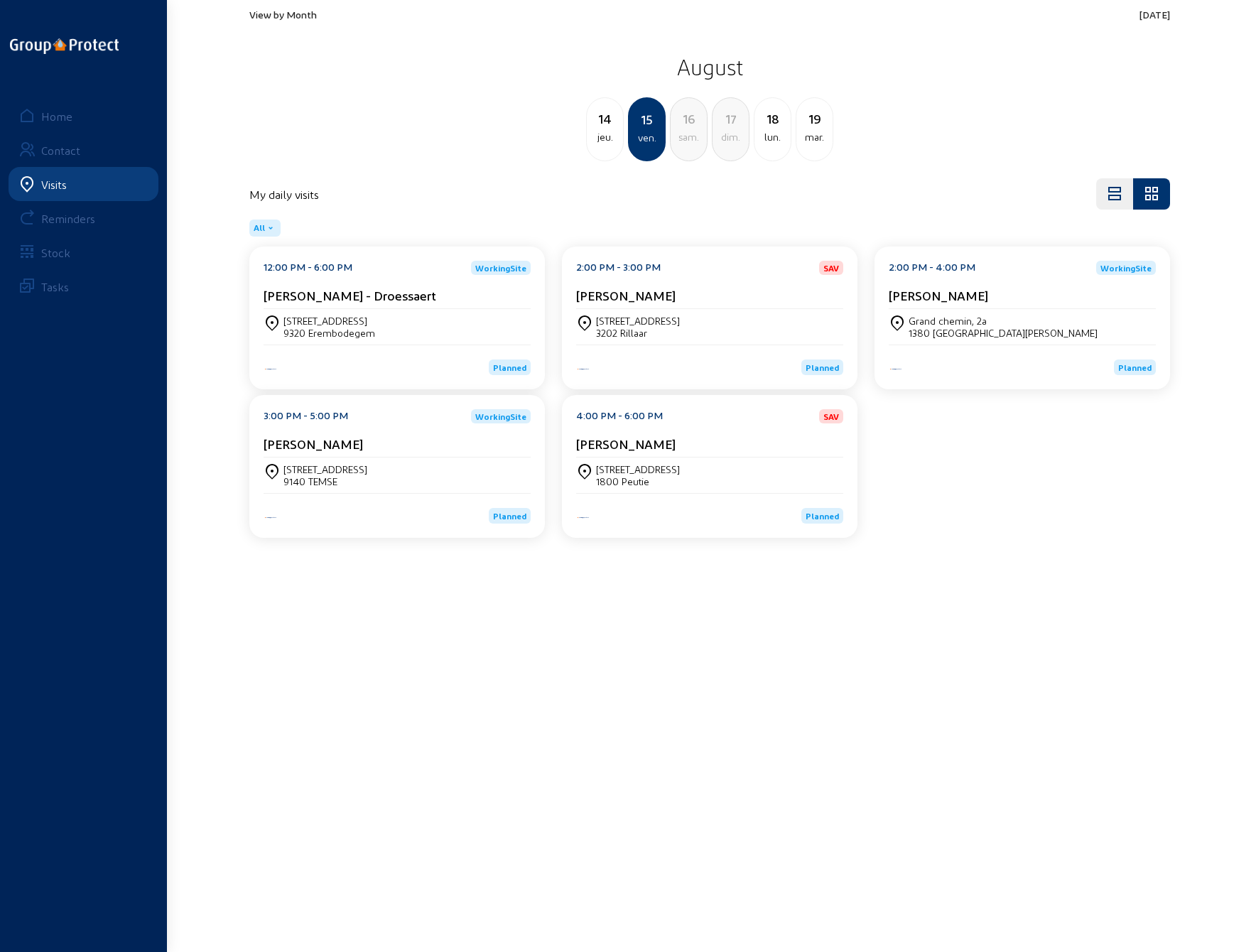
click at [972, 312] on div "Grand chemin, [STREET_ADDRESS][PERSON_NAME]" at bounding box center [1022, 326] width 267 height 35
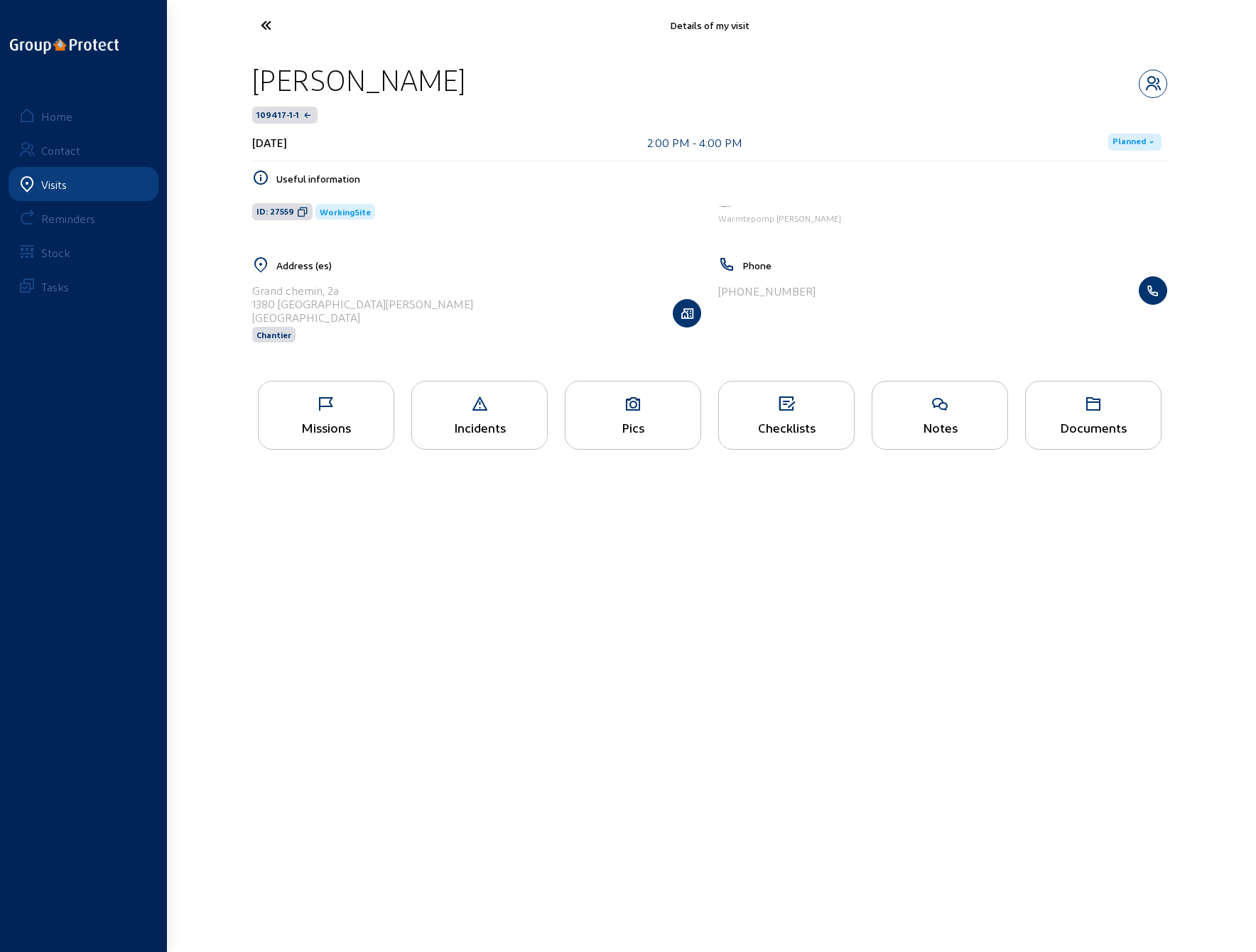
click at [329, 411] on div "Missions" at bounding box center [326, 415] width 136 height 69
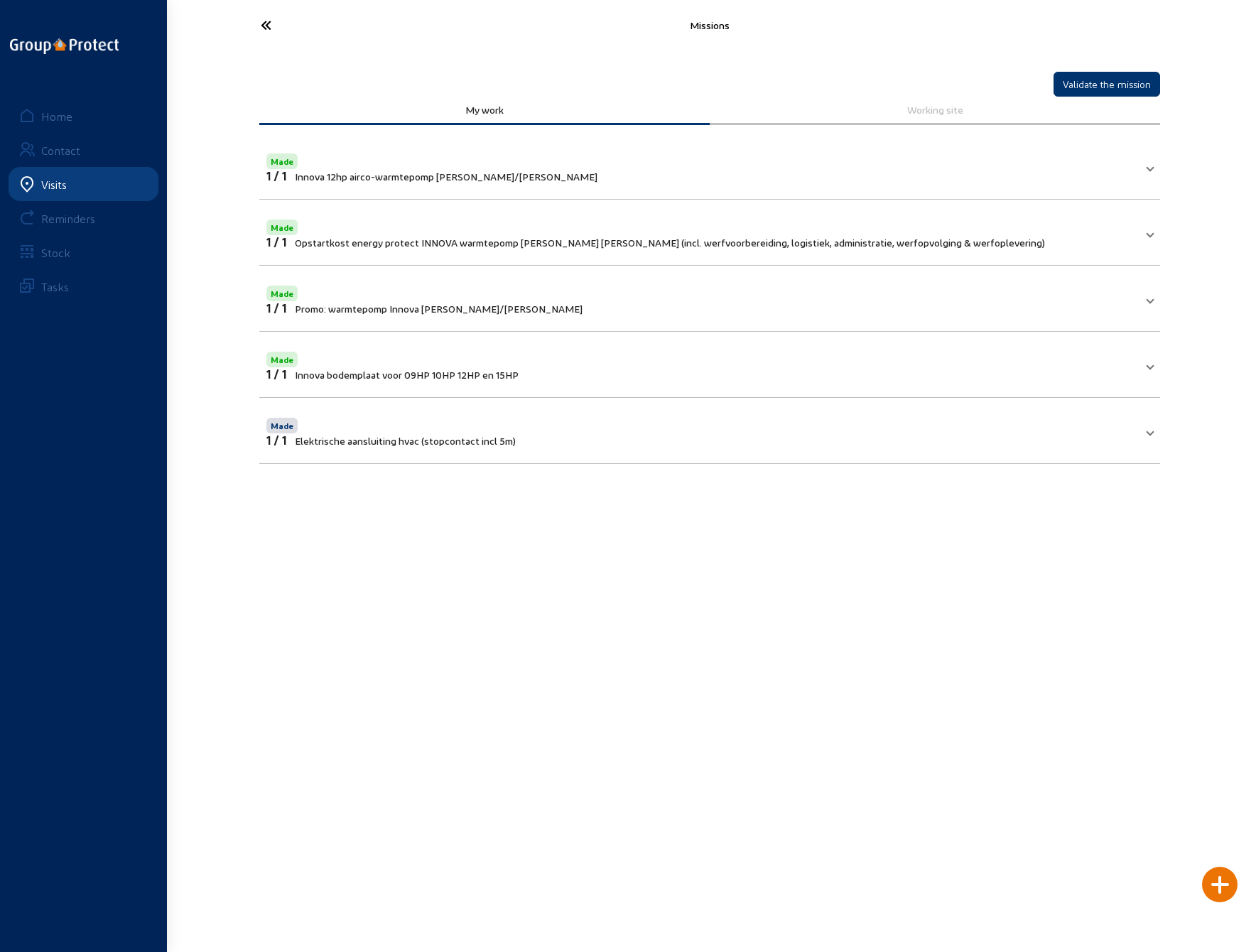
click at [268, 27] on icon at bounding box center [319, 25] width 131 height 25
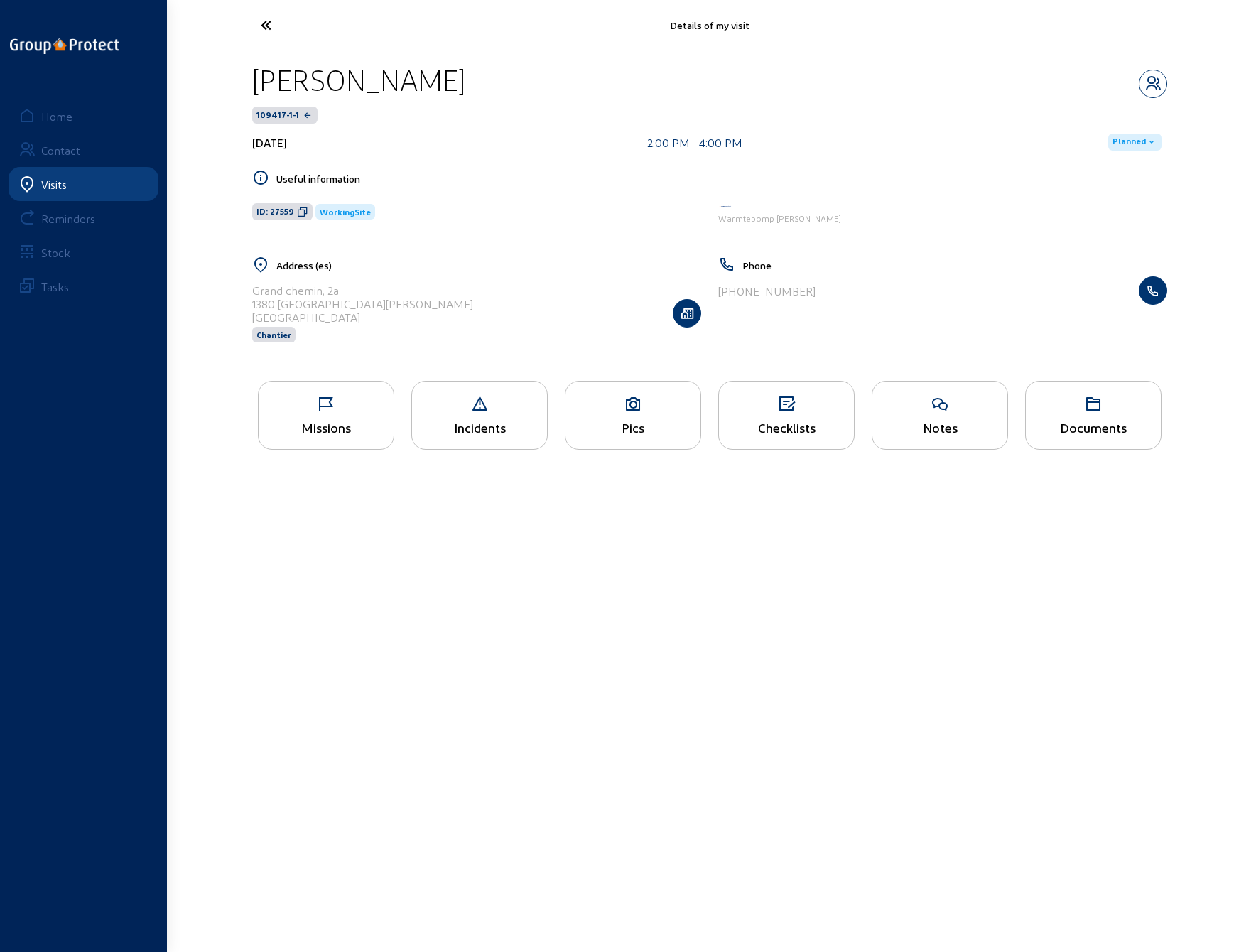
click at [269, 27] on icon at bounding box center [319, 25] width 131 height 25
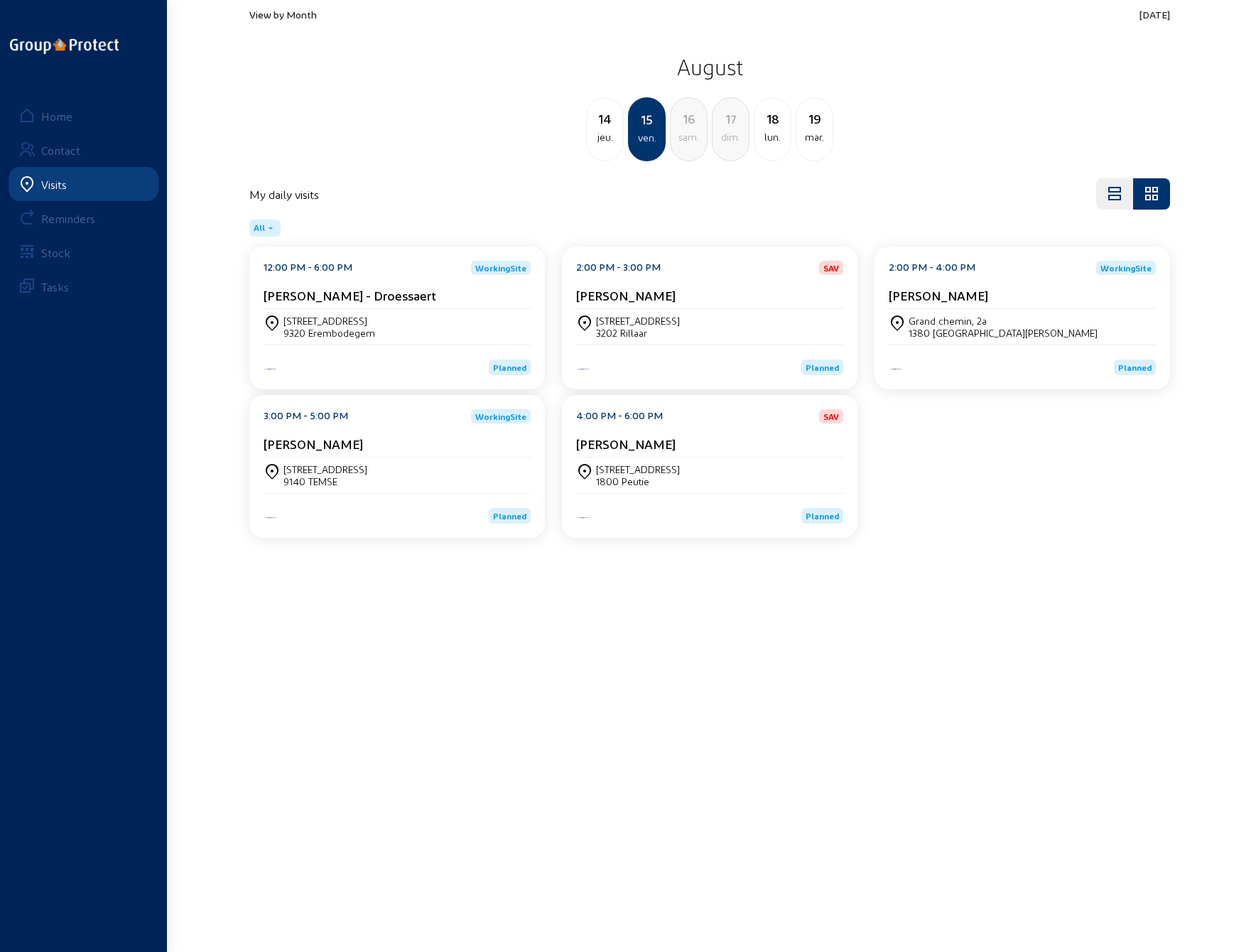
click at [325, 449] on cam-card-title "[PERSON_NAME]" at bounding box center [313, 444] width 100 height 15
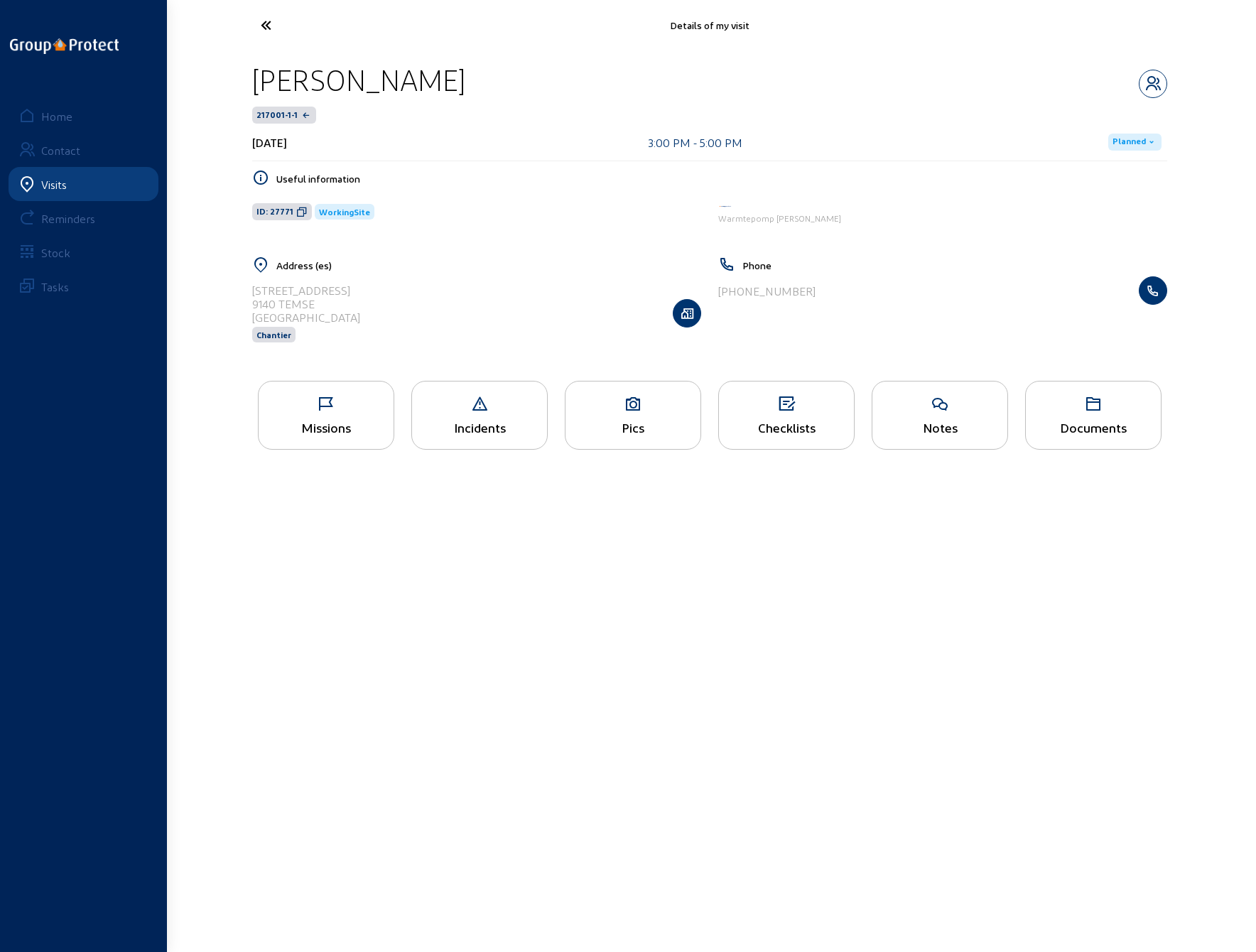
click at [265, 26] on icon at bounding box center [319, 25] width 131 height 25
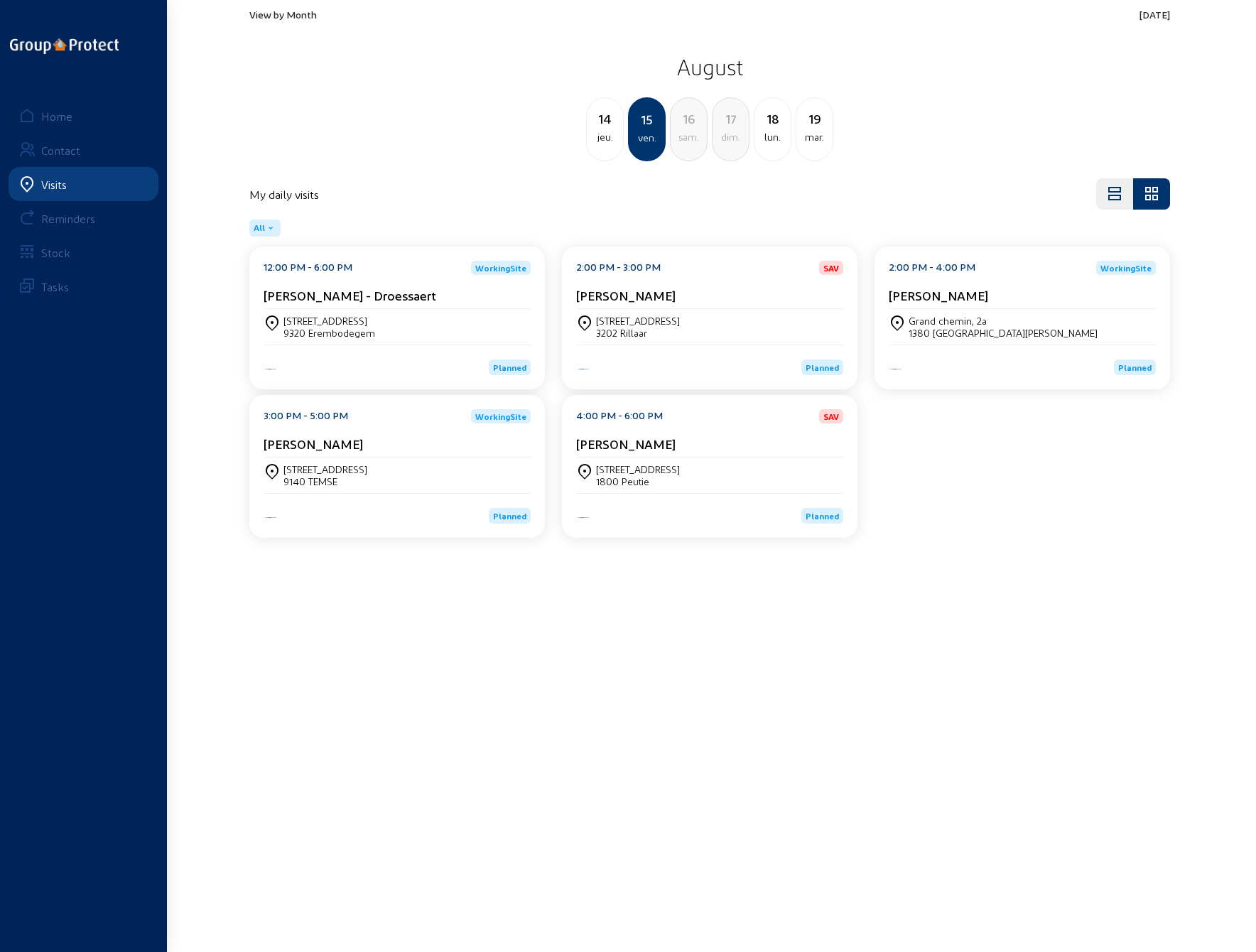
click at [641, 463] on div "[STREET_ADDRESS]" at bounding box center [638, 469] width 84 height 12
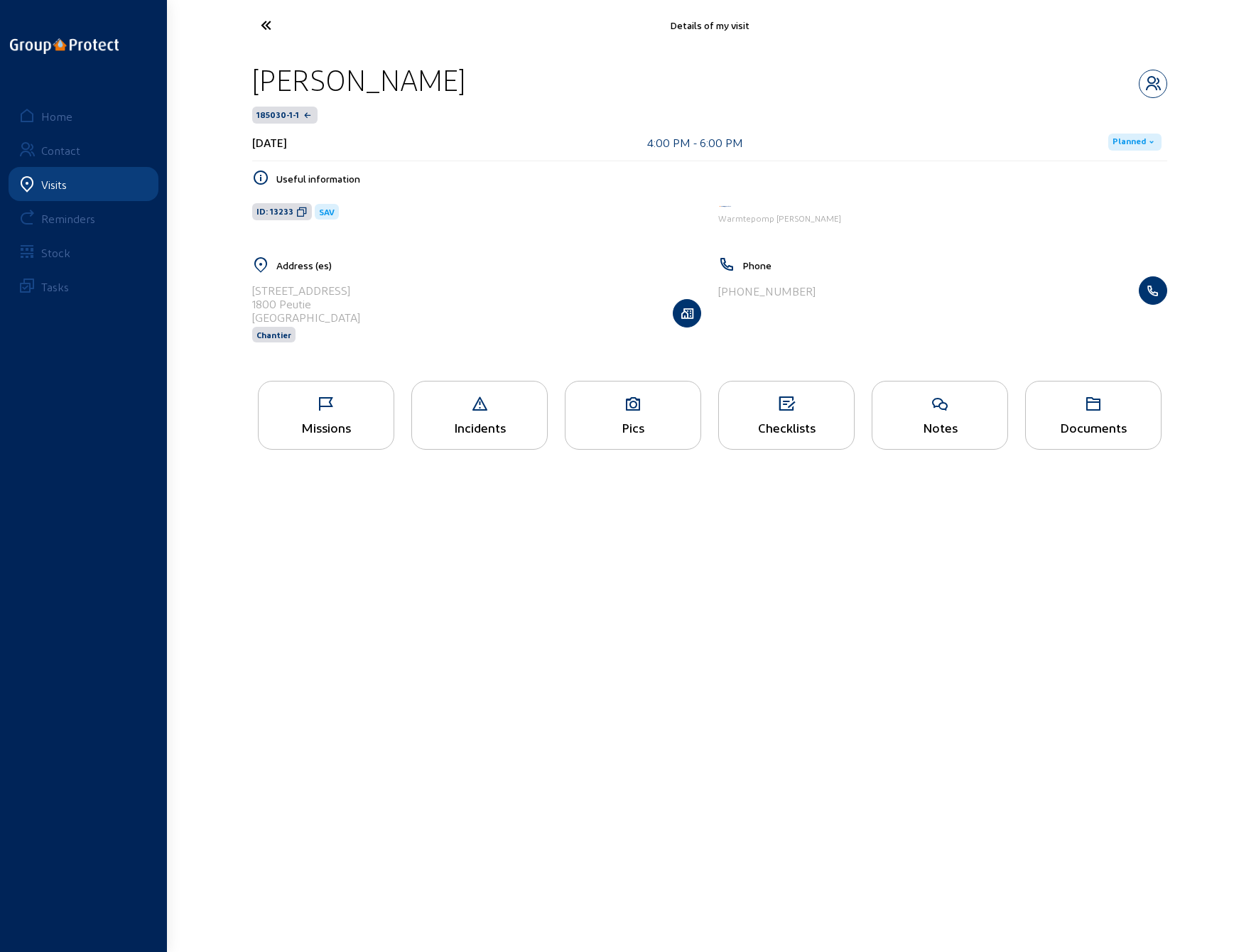
click at [320, 407] on icon at bounding box center [326, 405] width 135 height 17
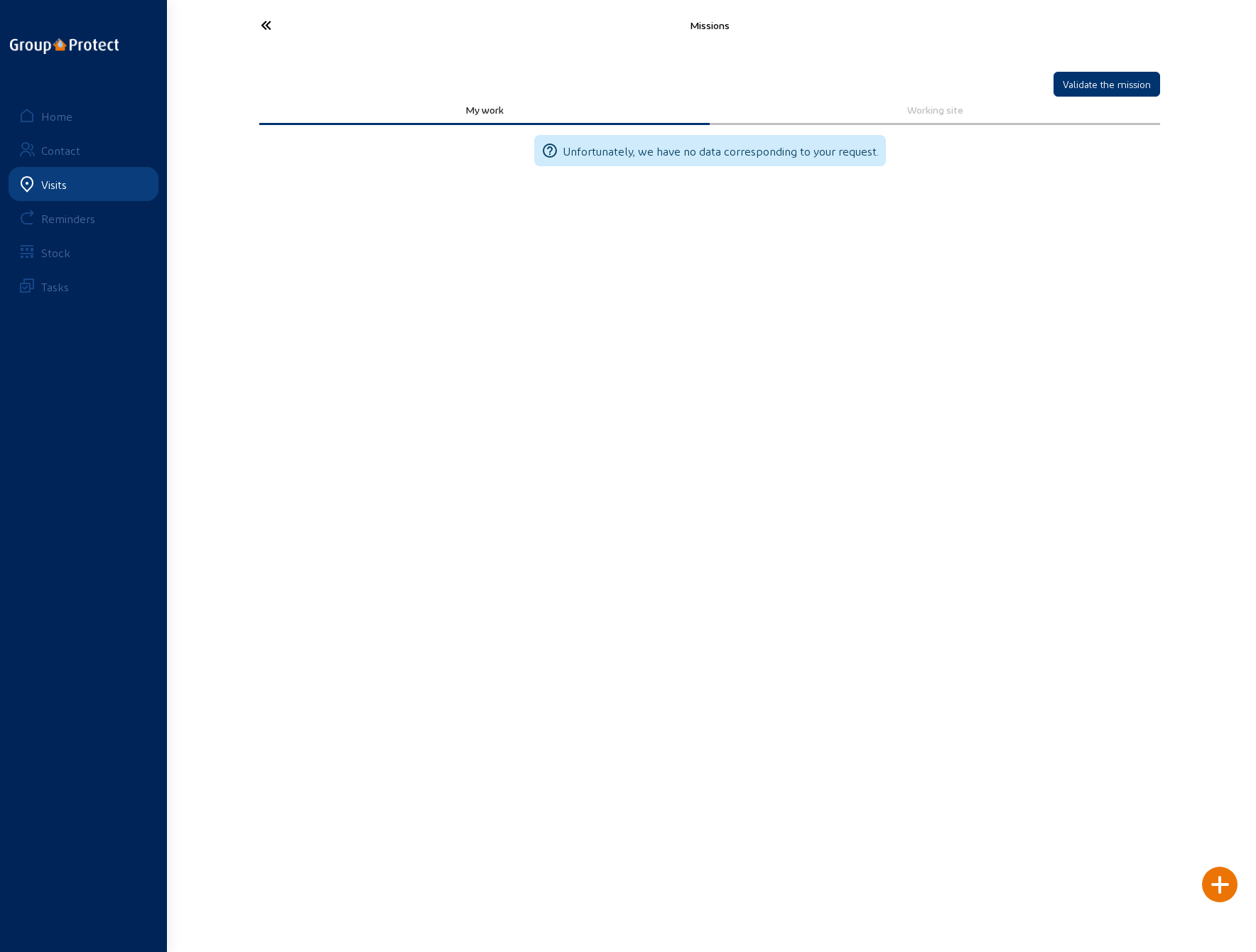
click at [1218, 879] on div at bounding box center [1220, 884] width 35 height 35
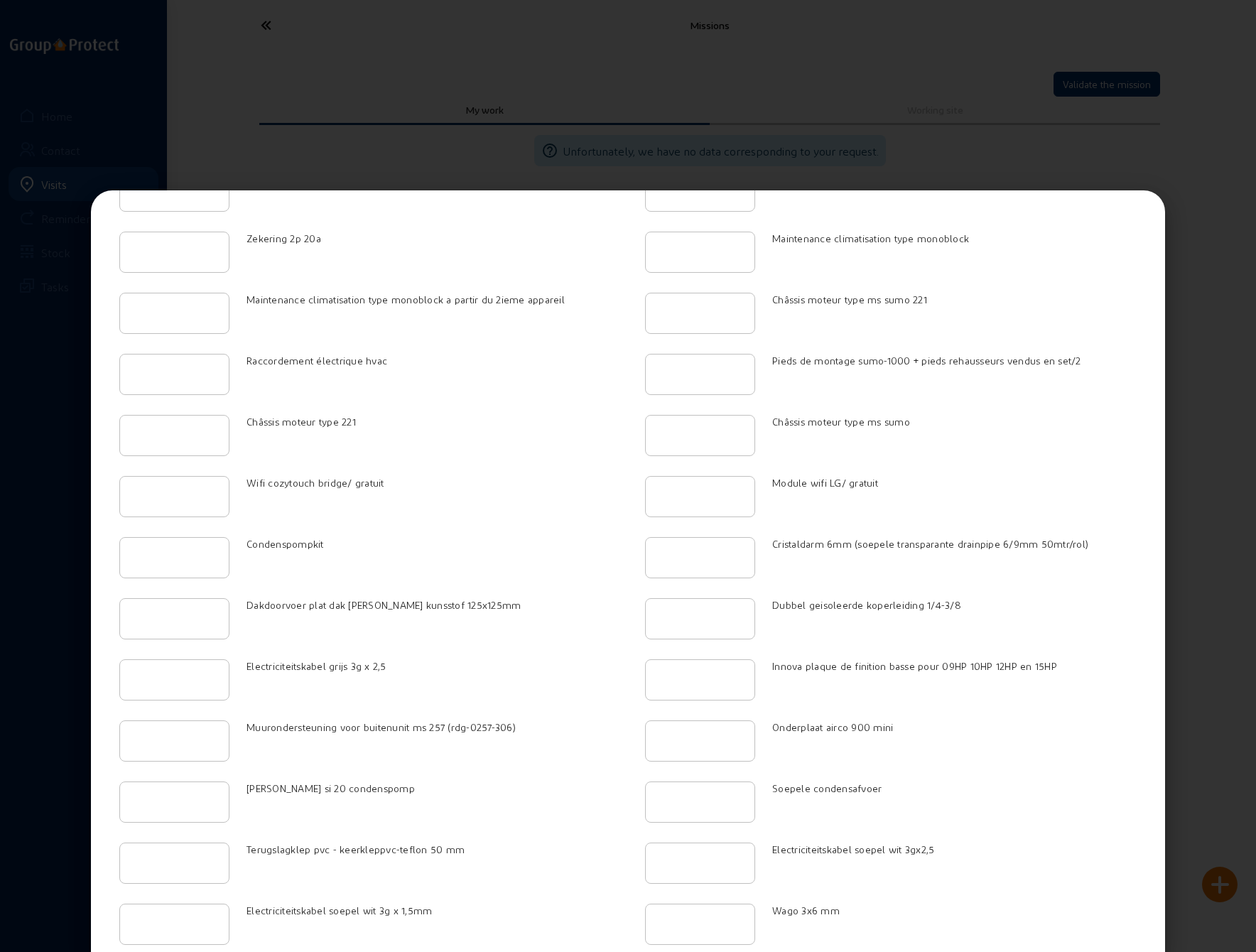
scroll to position [426, 0]
click at [205, 547] on input "number" at bounding box center [174, 556] width 86 height 17
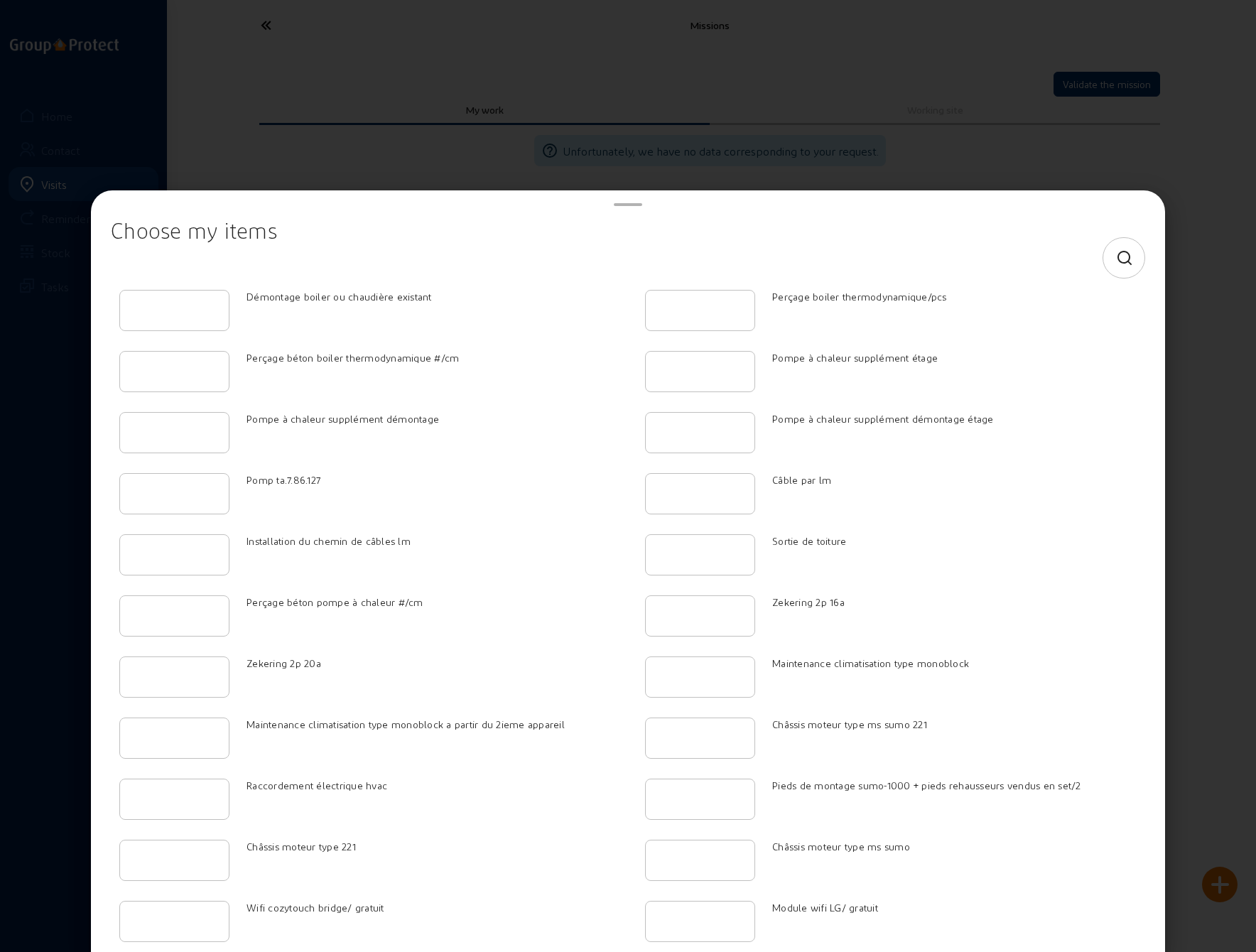
scroll to position [0, 0]
type input "1"
click at [980, 141] on div at bounding box center [628, 476] width 1256 height 952
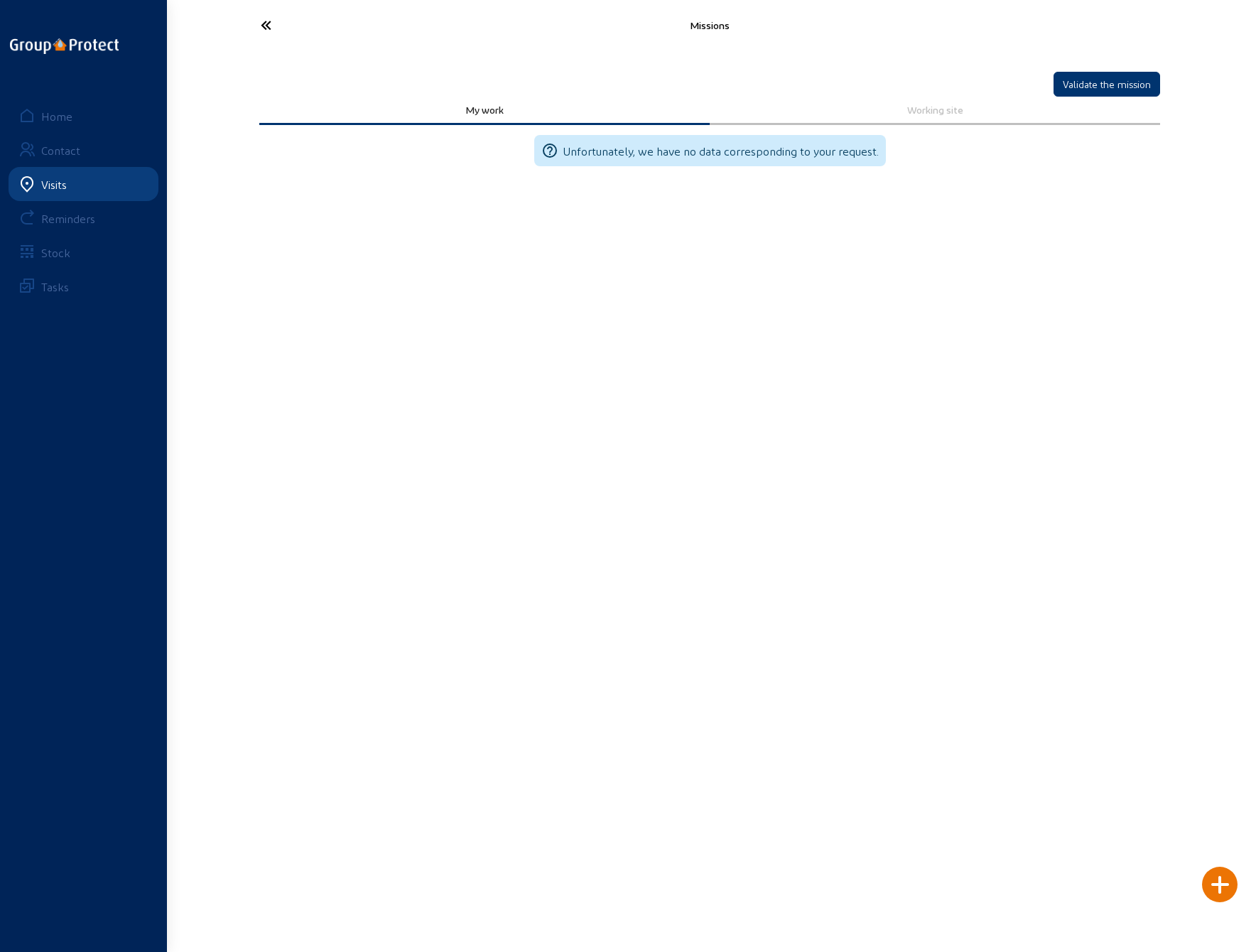
click at [1225, 881] on div at bounding box center [1220, 884] width 35 height 35
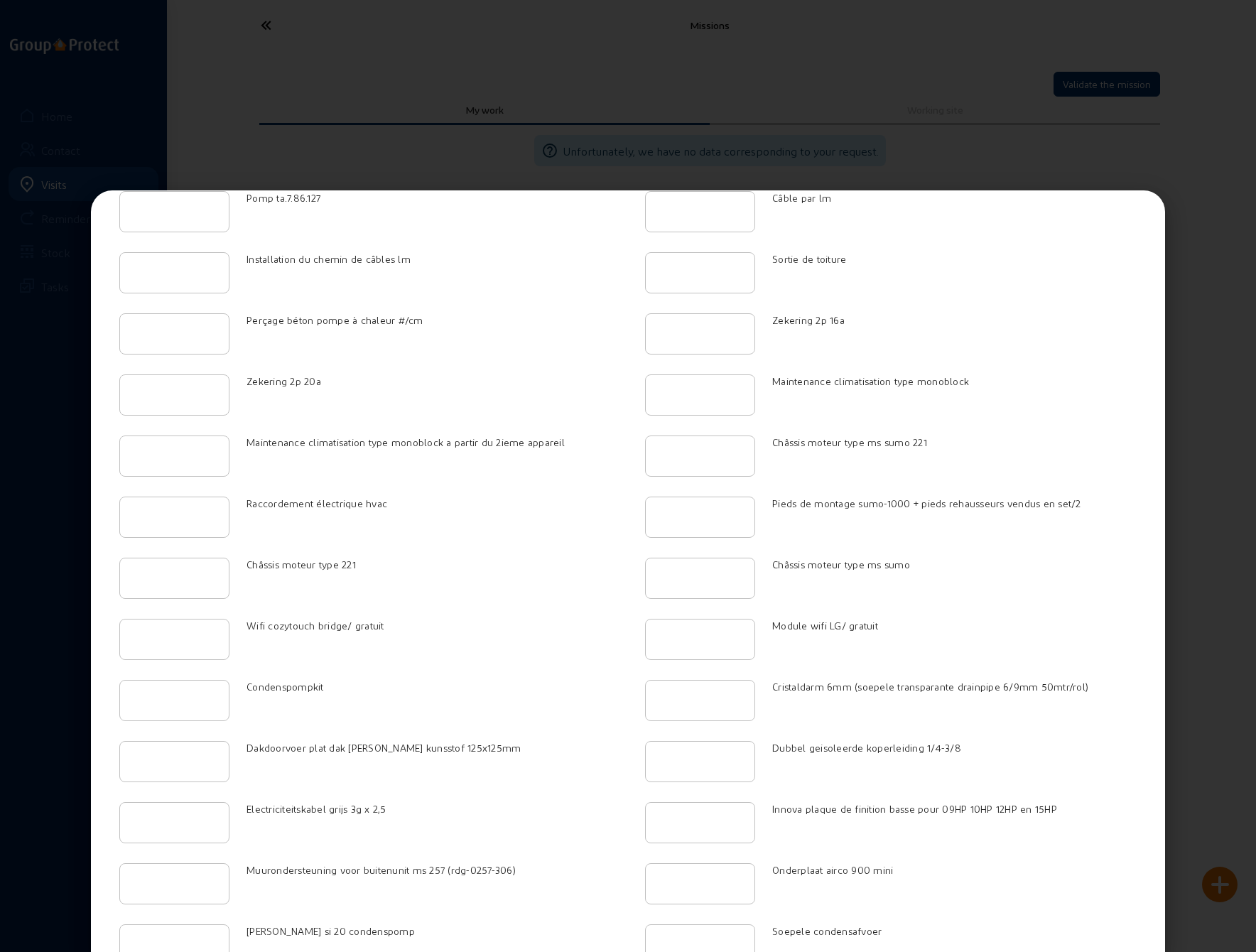
scroll to position [284, 0]
click at [170, 695] on input "number" at bounding box center [174, 698] width 86 height 17
type input "1"
click at [211, 689] on input "1" at bounding box center [174, 698] width 86 height 17
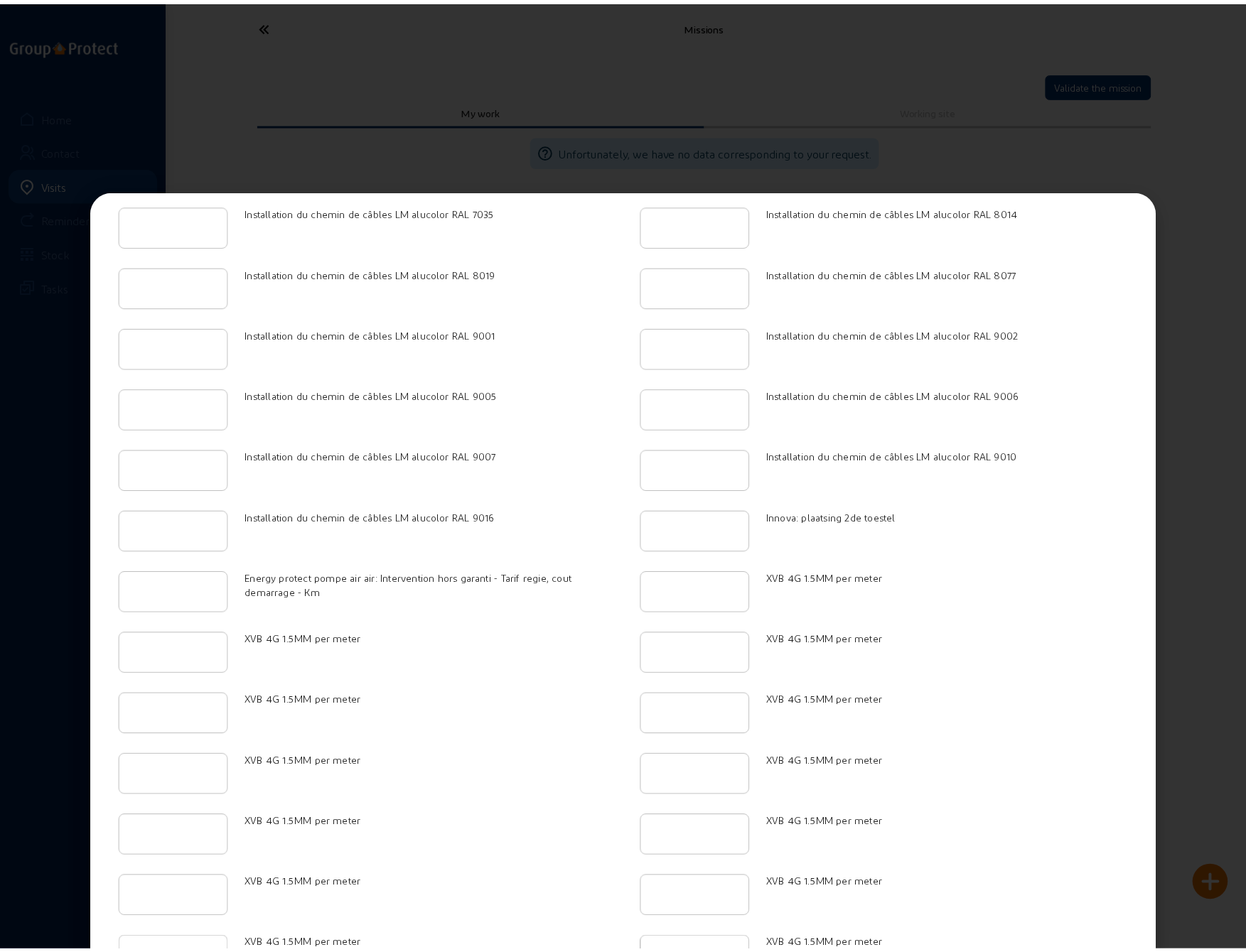
scroll to position [2096, 0]
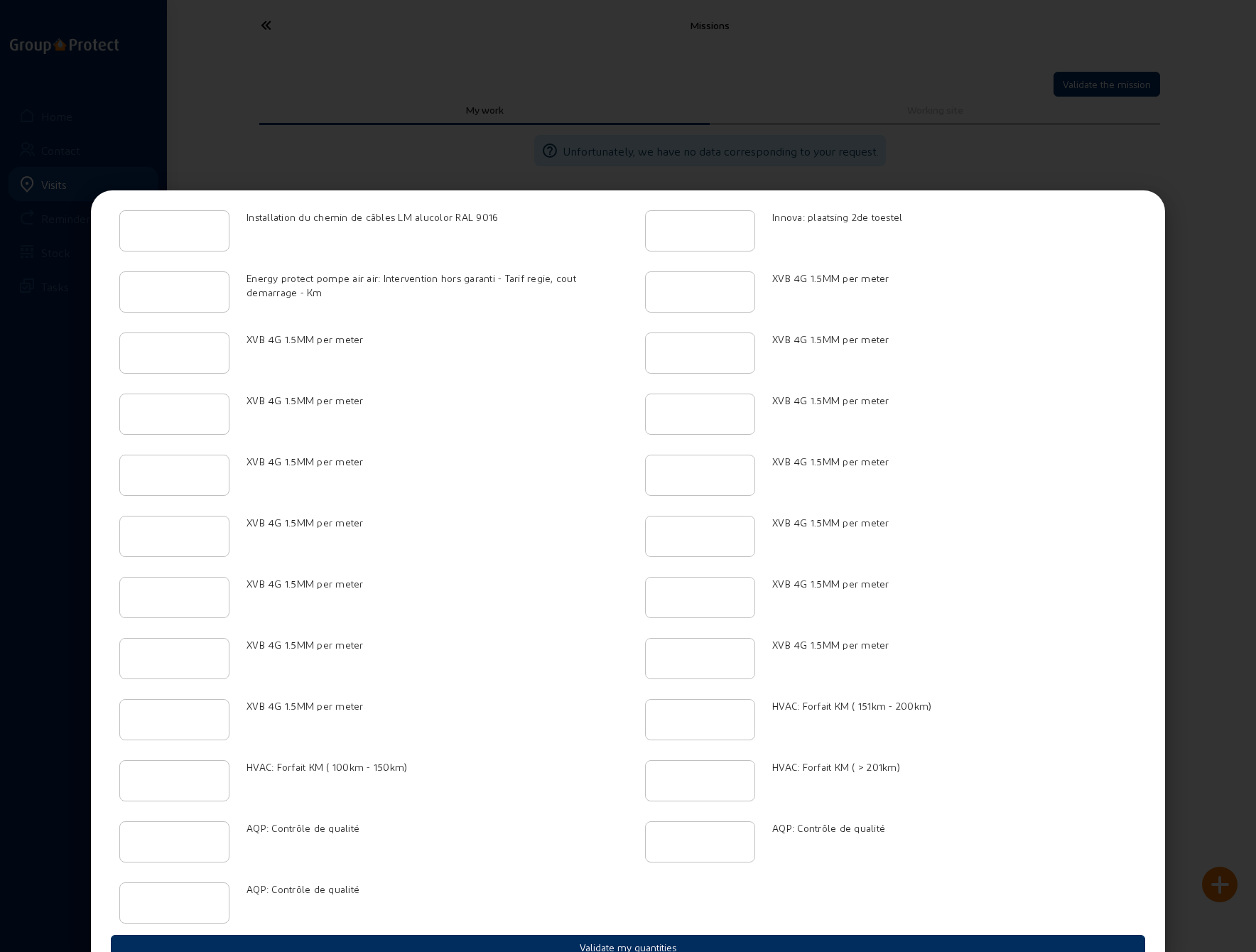
click at [586, 935] on button "Validate my quantities" at bounding box center [628, 947] width 1035 height 25
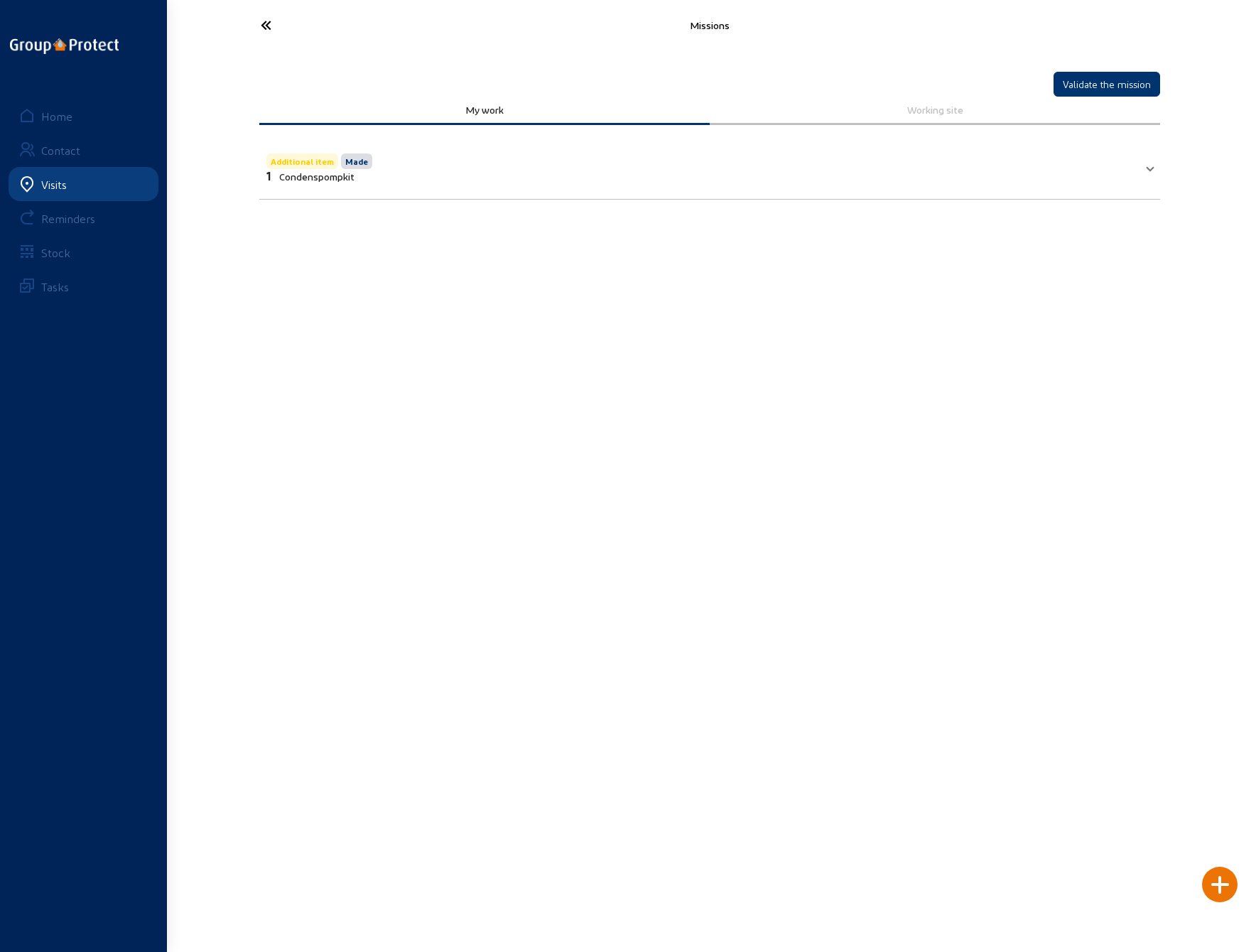
click at [1102, 164] on mat-panel-title "Additional item Made 1 Condenspompkit" at bounding box center [701, 167] width 870 height 32
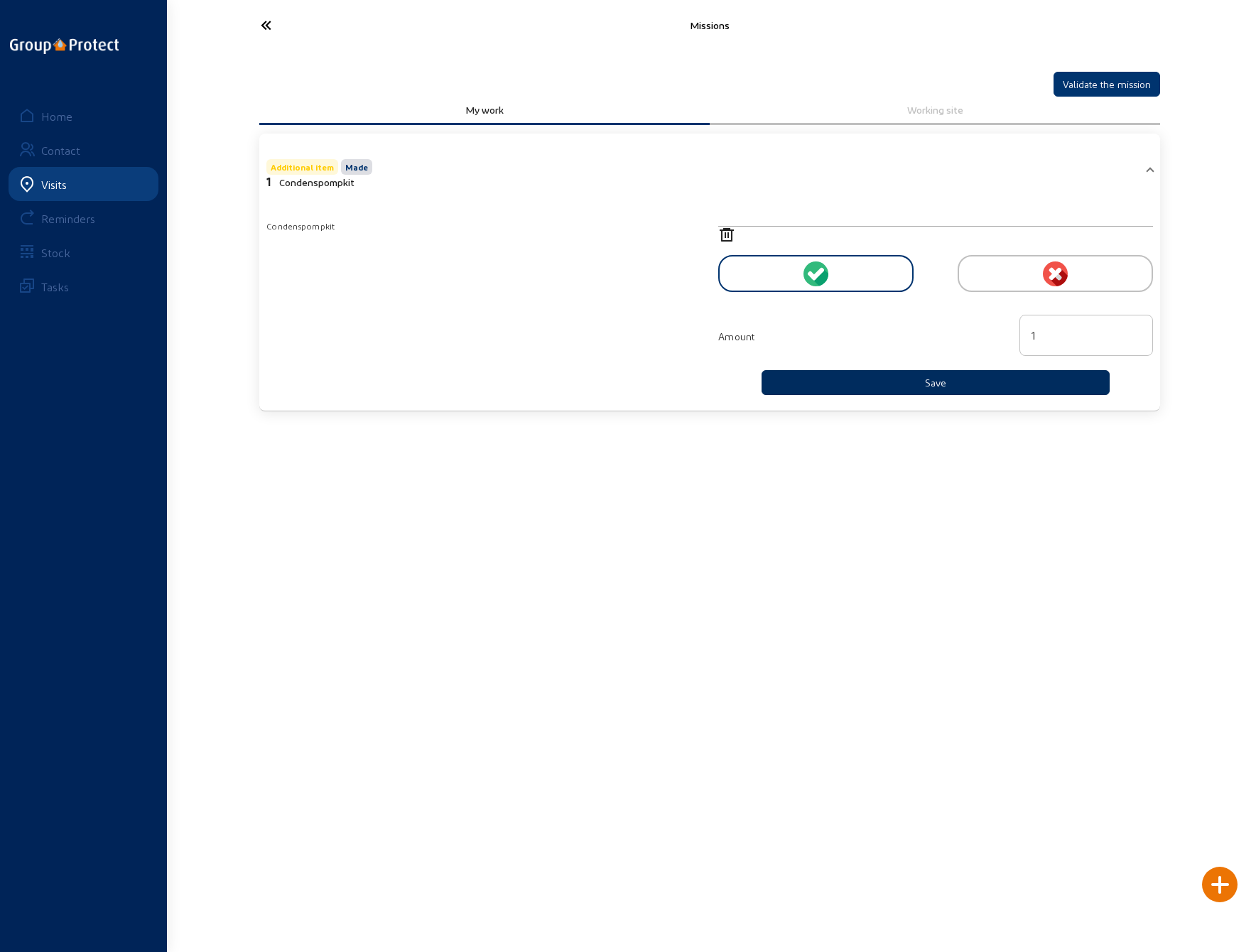
click at [915, 383] on button "Save" at bounding box center [936, 382] width 348 height 25
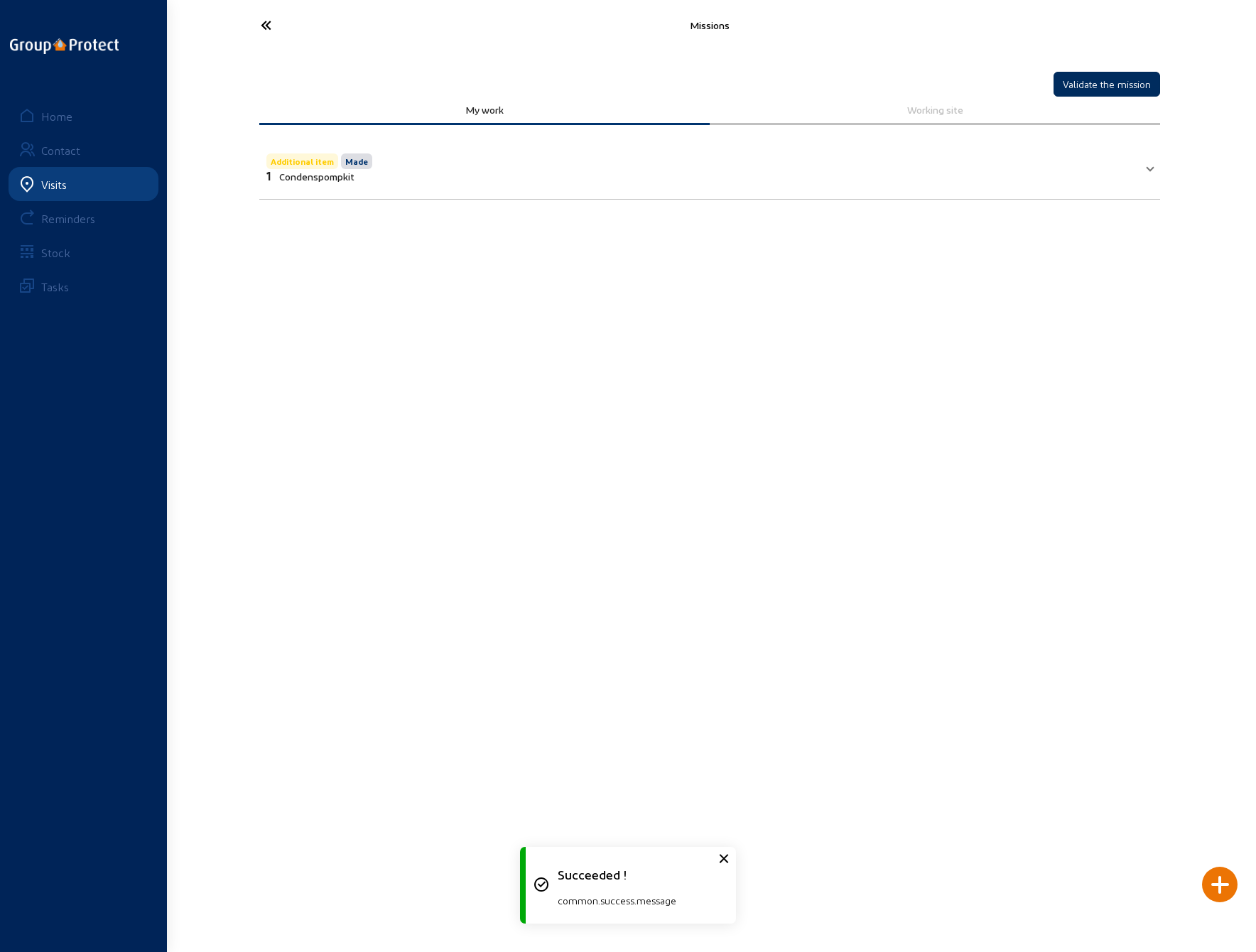
click at [1102, 80] on button "Validate the mission" at bounding box center [1107, 84] width 107 height 25
click at [265, 25] on icon at bounding box center [319, 25] width 131 height 25
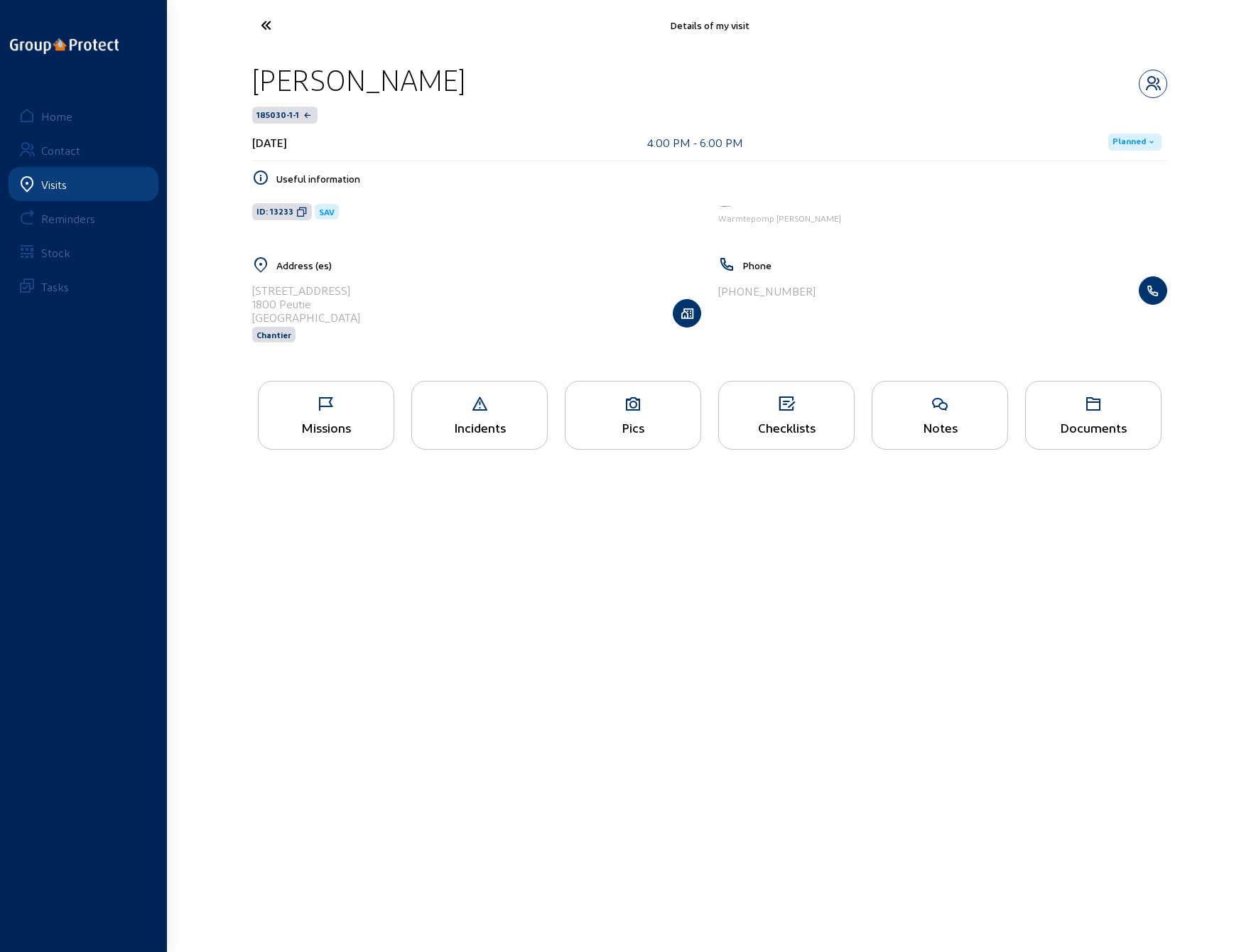
click at [265, 24] on icon at bounding box center [319, 25] width 131 height 25
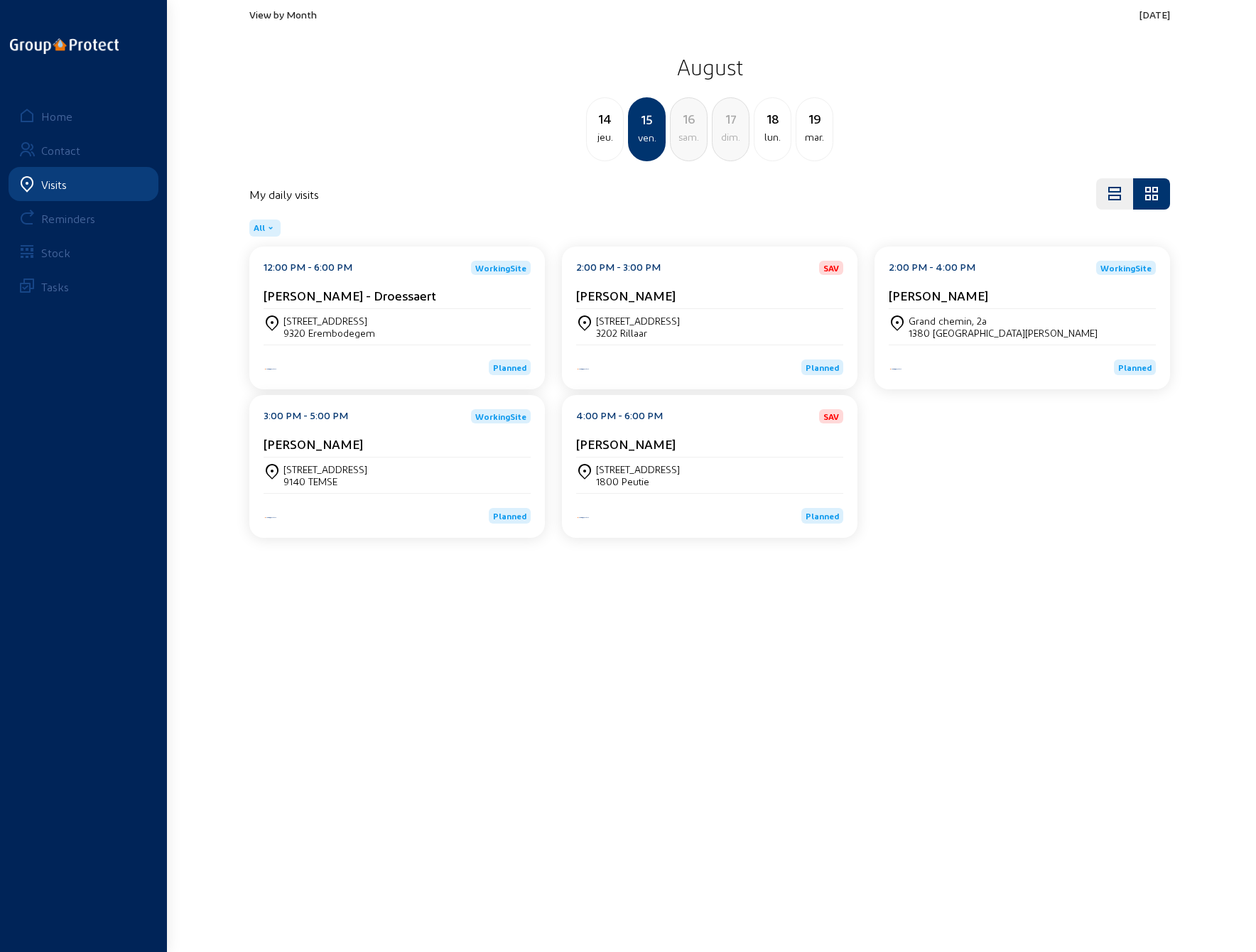
click at [776, 131] on div "lun." at bounding box center [773, 137] width 36 height 17
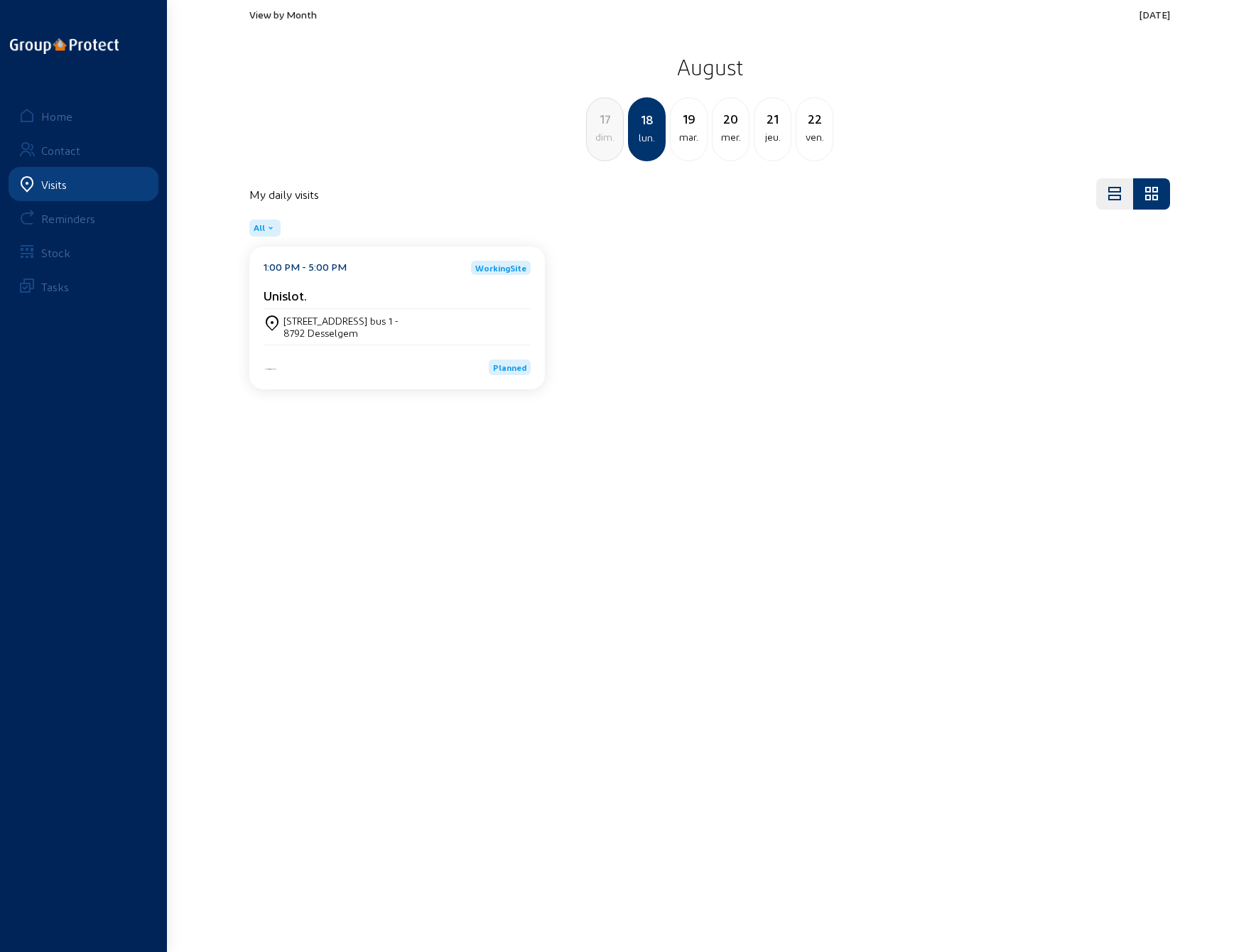
click at [351, 327] on div "8792 Desselgem" at bounding box center [341, 332] width 115 height 12
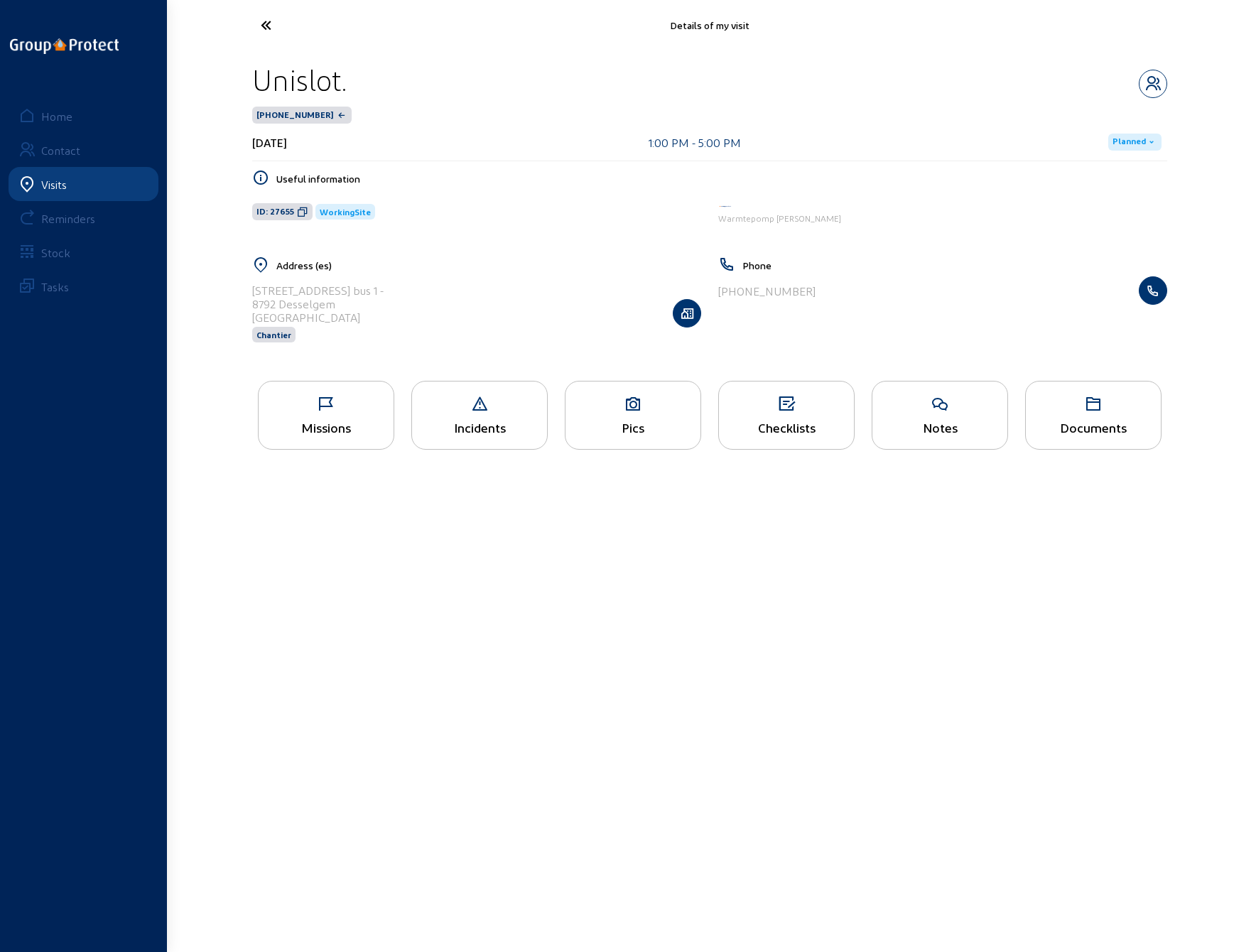
click at [316, 422] on div "Missions" at bounding box center [326, 427] width 135 height 15
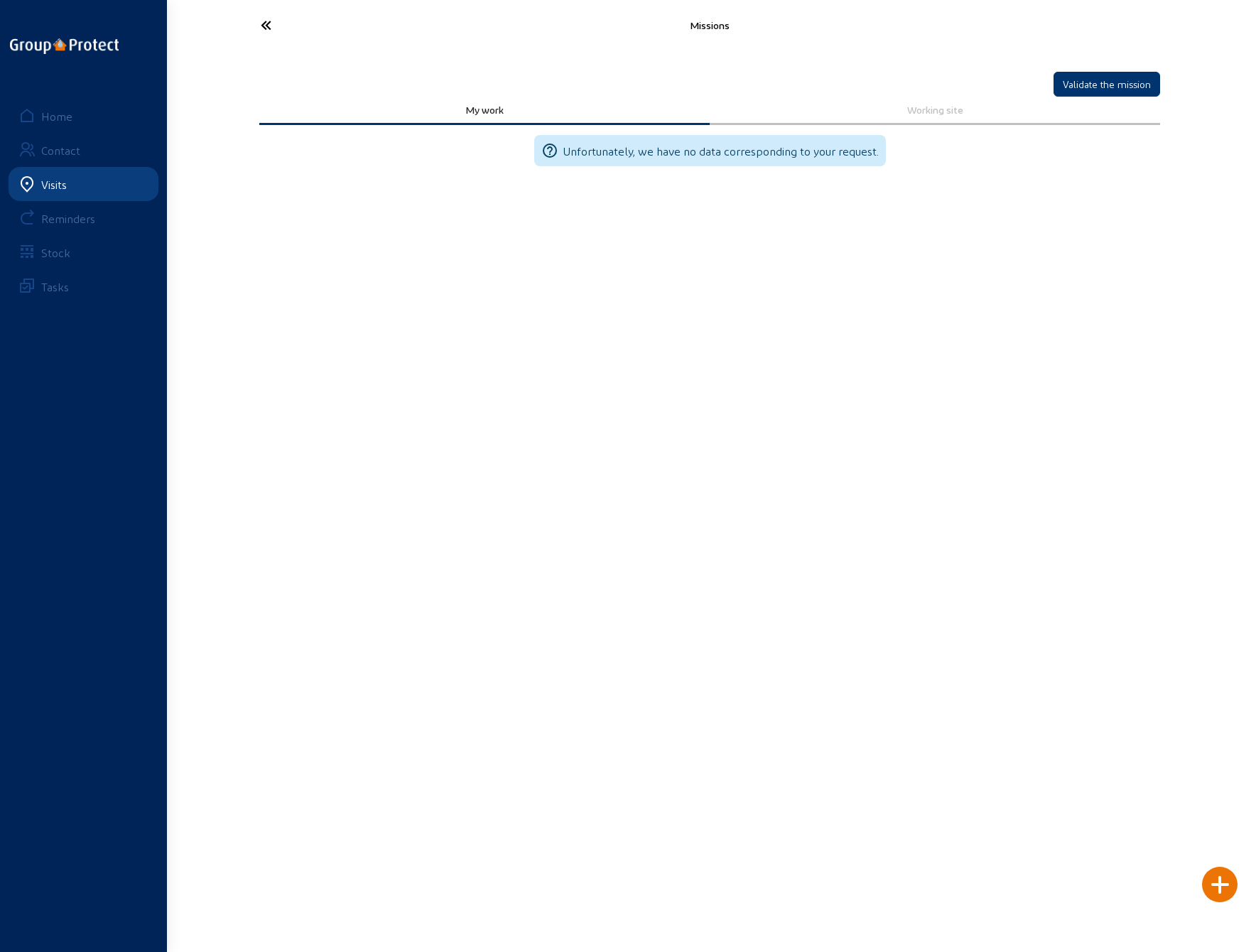
click at [267, 23] on icon at bounding box center [319, 25] width 131 height 25
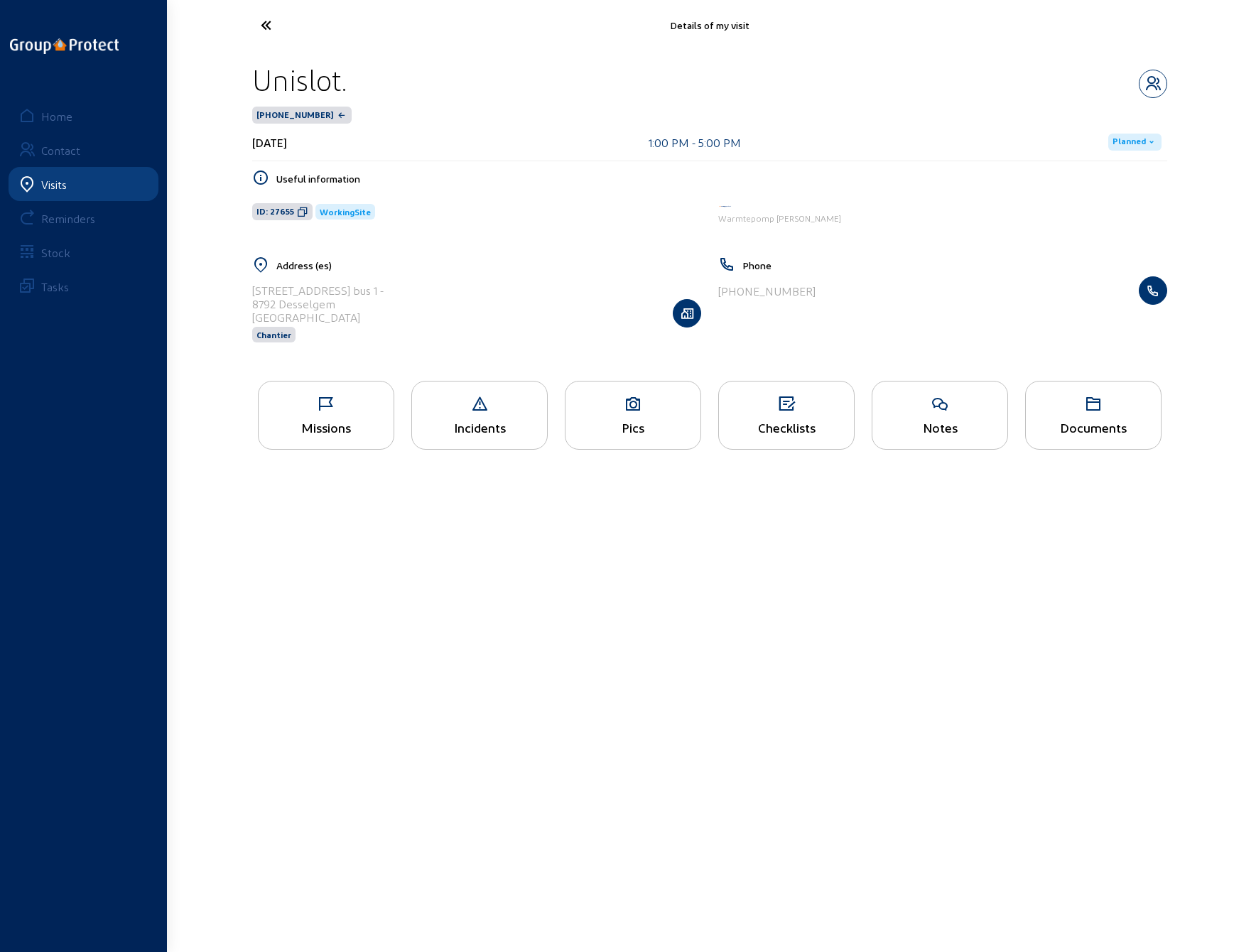
click at [778, 406] on icon at bounding box center [786, 405] width 135 height 17
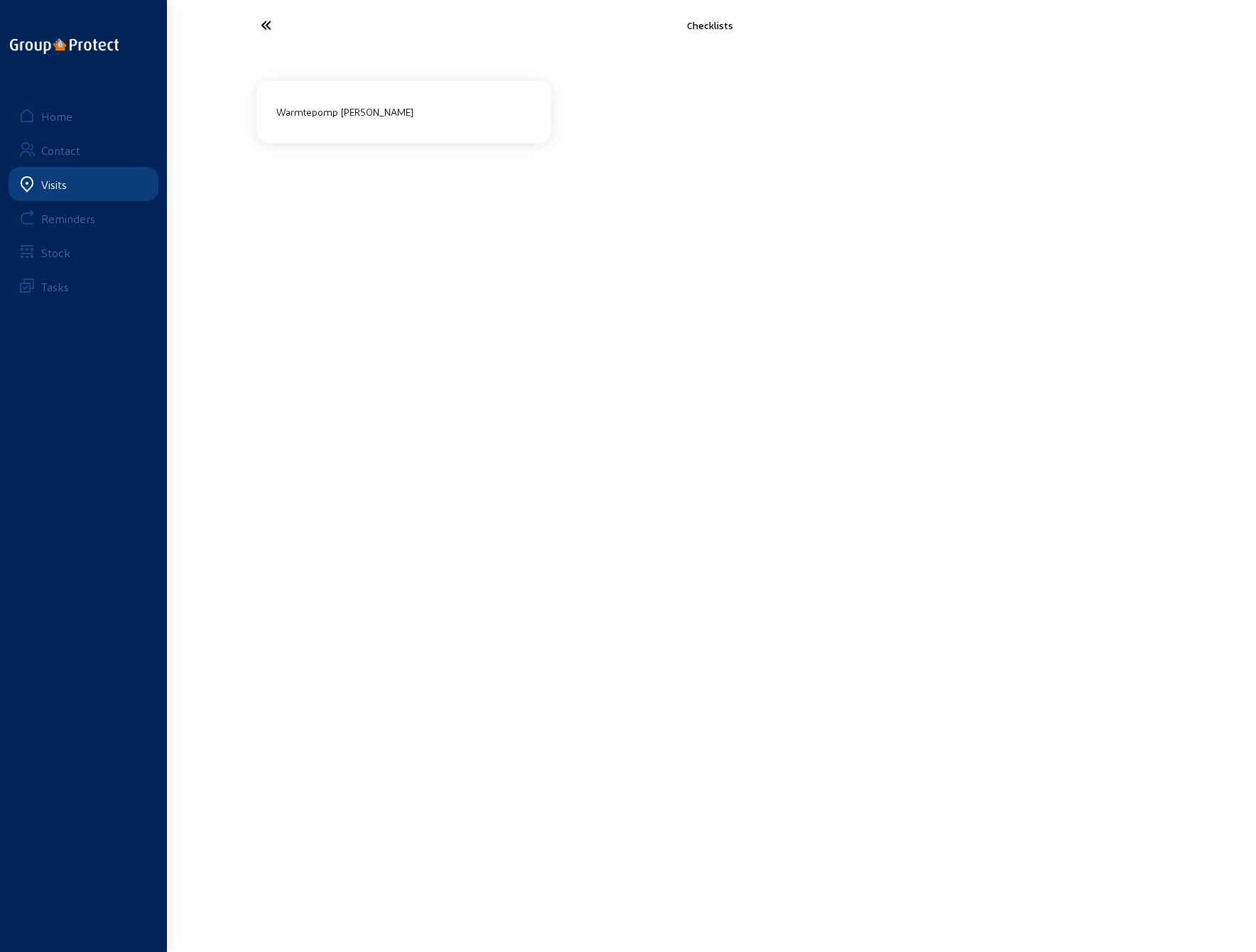
click at [392, 105] on div "Warmtepomp [PERSON_NAME]" at bounding box center [403, 112] width 266 height 24
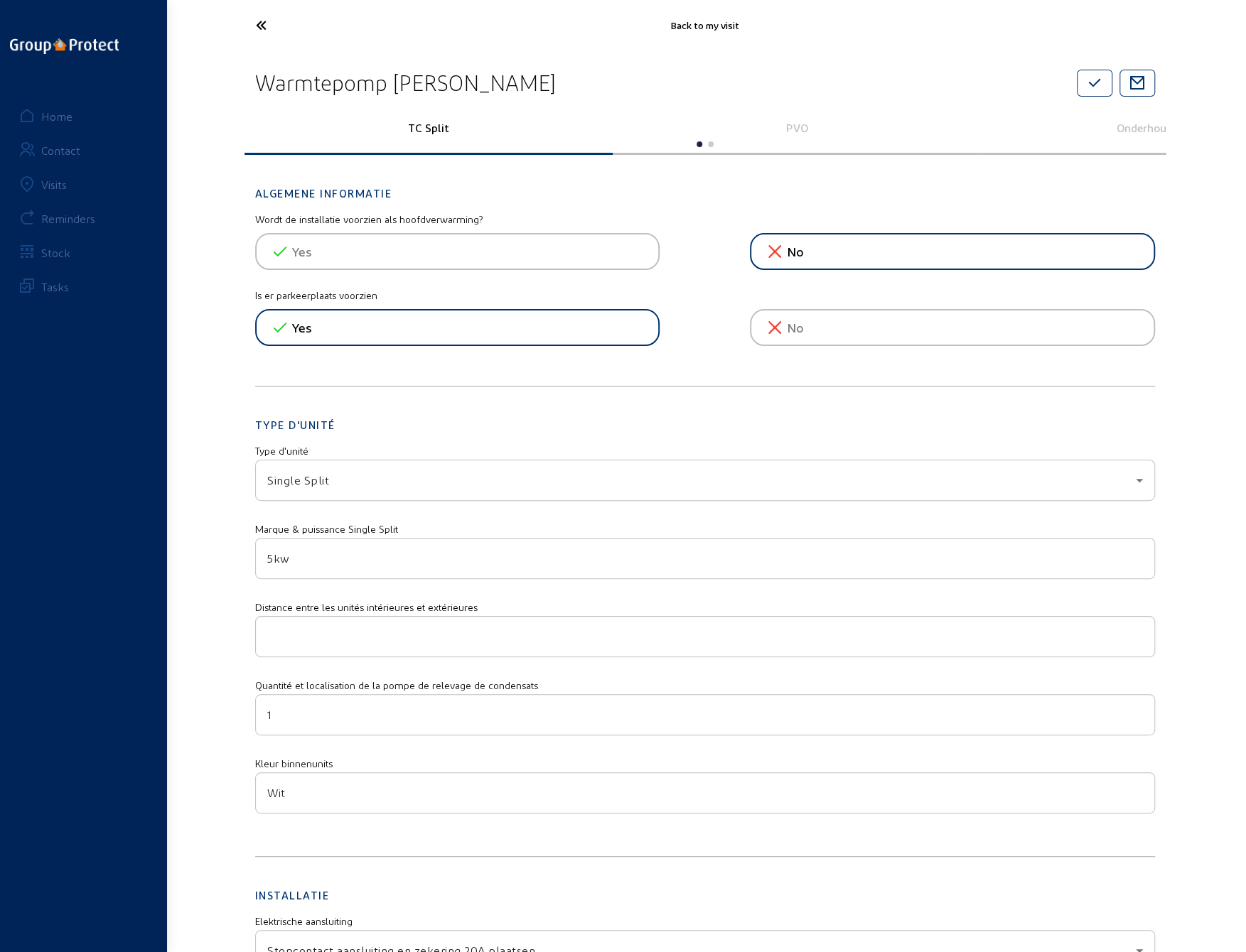
click at [258, 25] on icon at bounding box center [314, 25] width 131 height 25
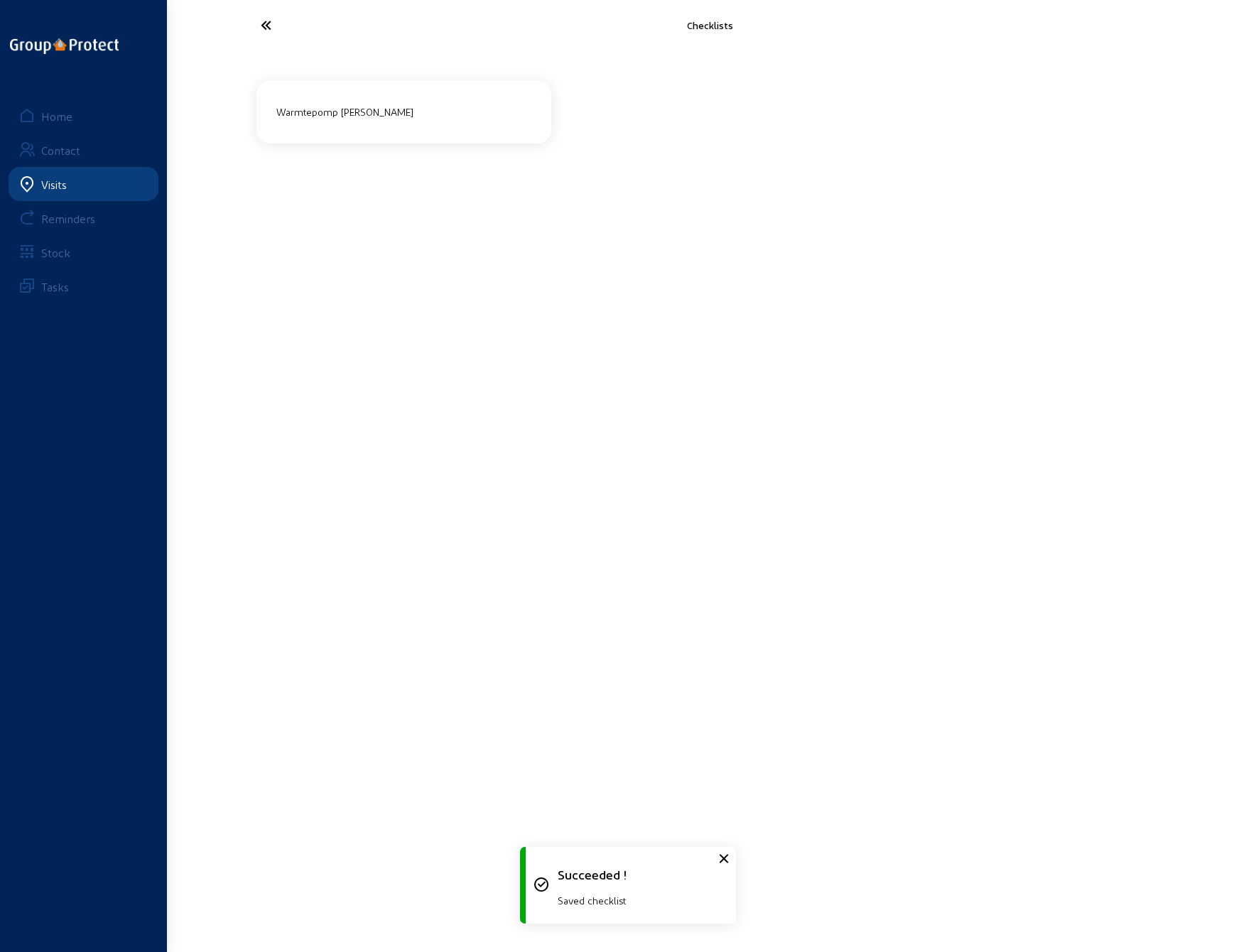
click at [258, 25] on icon at bounding box center [319, 25] width 131 height 25
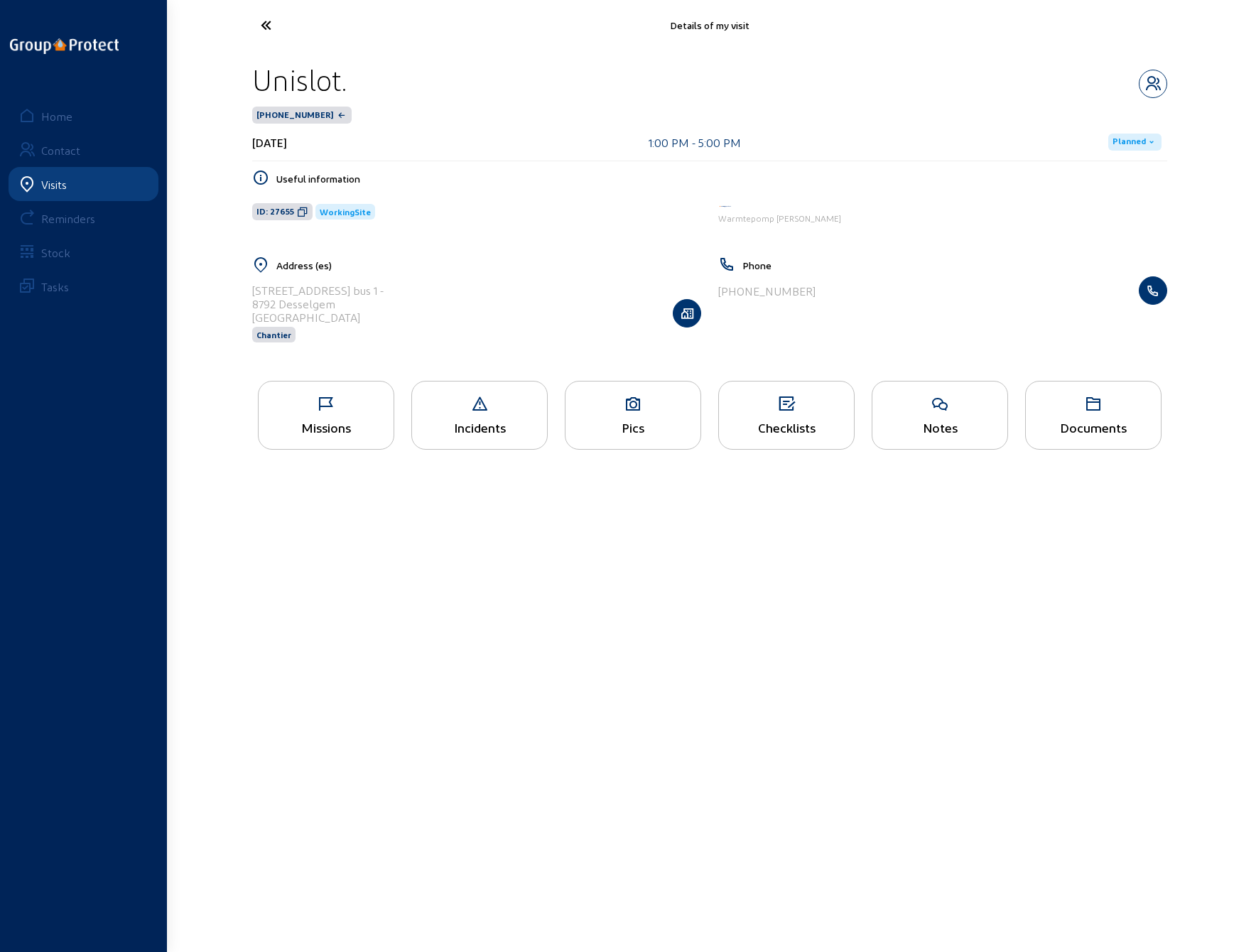
drag, startPoint x: 252, startPoint y: 77, endPoint x: 349, endPoint y: 81, distance: 97.1
click at [349, 81] on div "Unislot." at bounding box center [710, 80] width 915 height 36
click at [266, 26] on icon at bounding box center [319, 25] width 131 height 25
